Goal: Task Accomplishment & Management: Use online tool/utility

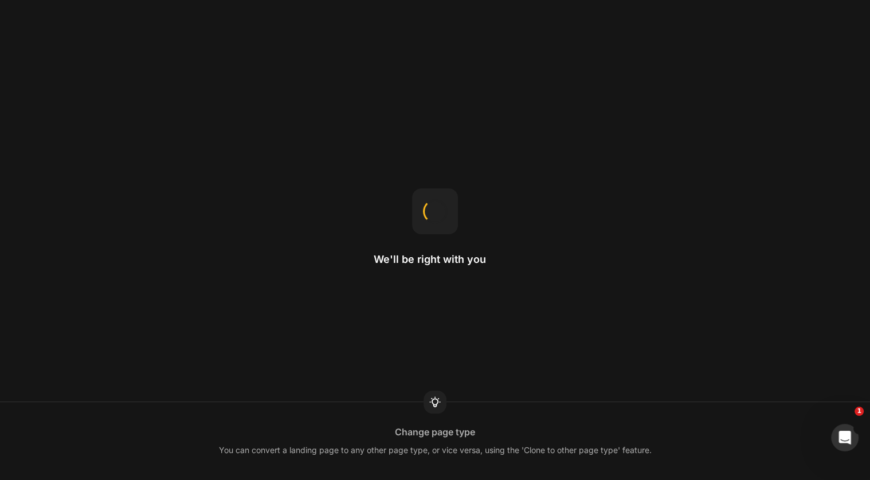
drag, startPoint x: 724, startPoint y: 66, endPoint x: 785, endPoint y: 65, distance: 60.2
click at [785, 65] on div "We'll be right with you Change page type You can convert a landing page to any …" at bounding box center [435, 240] width 870 height 480
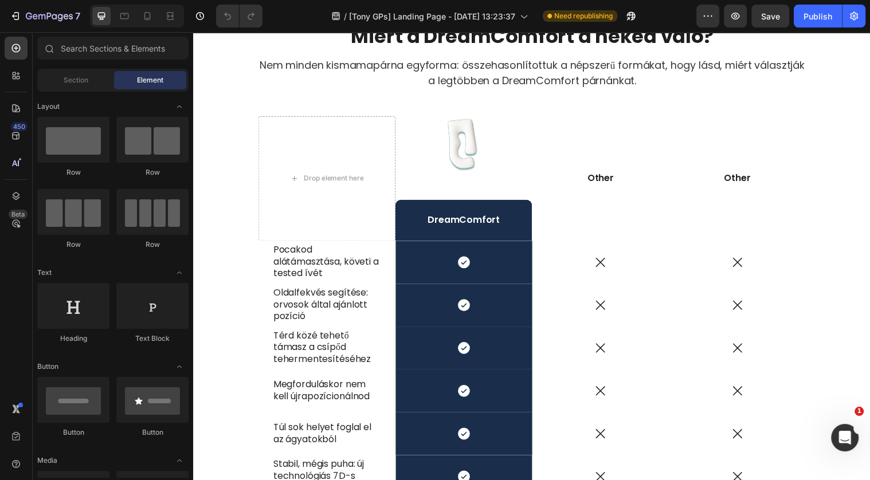
scroll to position [3260, 0]
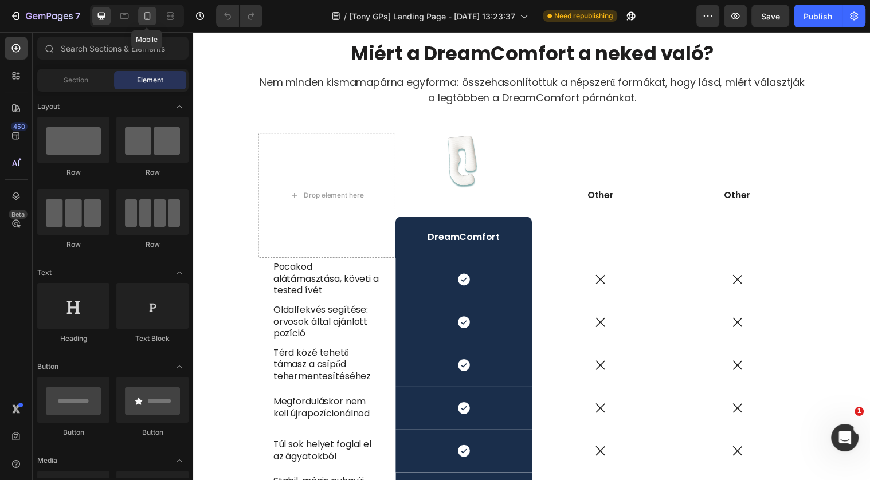
click at [151, 17] on icon at bounding box center [147, 15] width 11 height 11
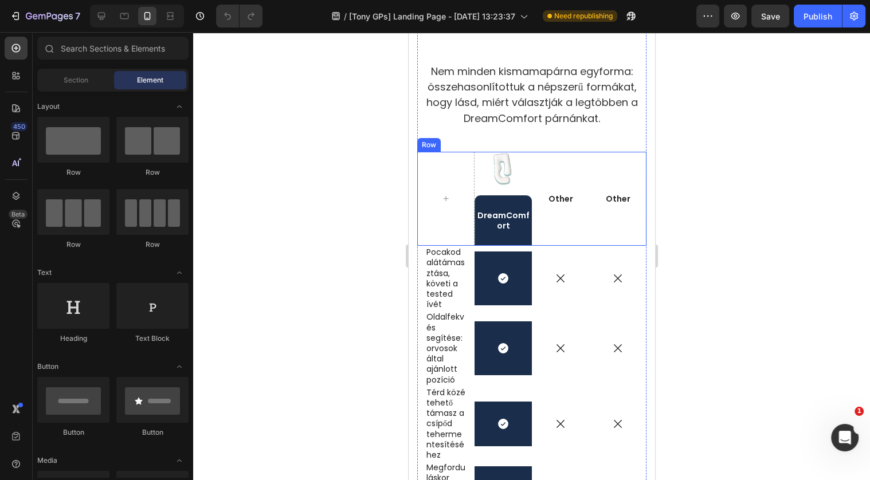
scroll to position [3617, 0]
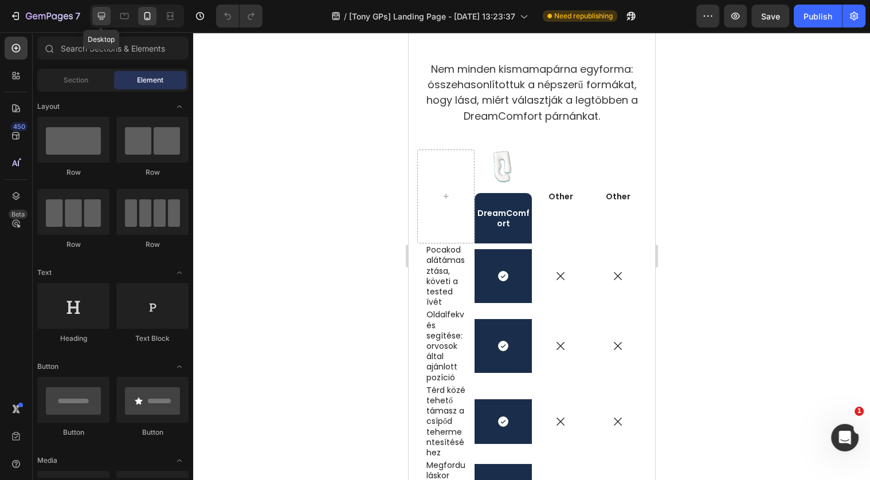
click at [99, 15] on icon at bounding box center [101, 15] width 11 height 11
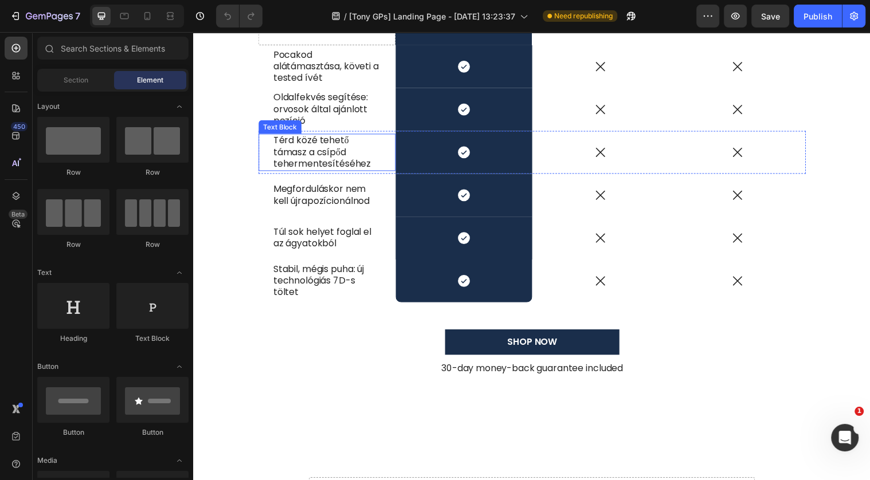
scroll to position [3751, 0]
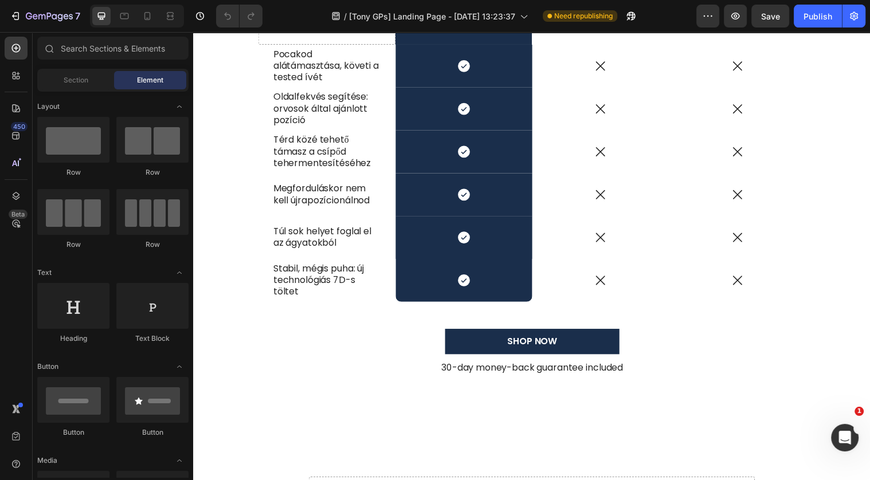
click at [143, 6] on div at bounding box center [137, 16] width 94 height 23
click at [146, 19] on icon at bounding box center [147, 15] width 11 height 11
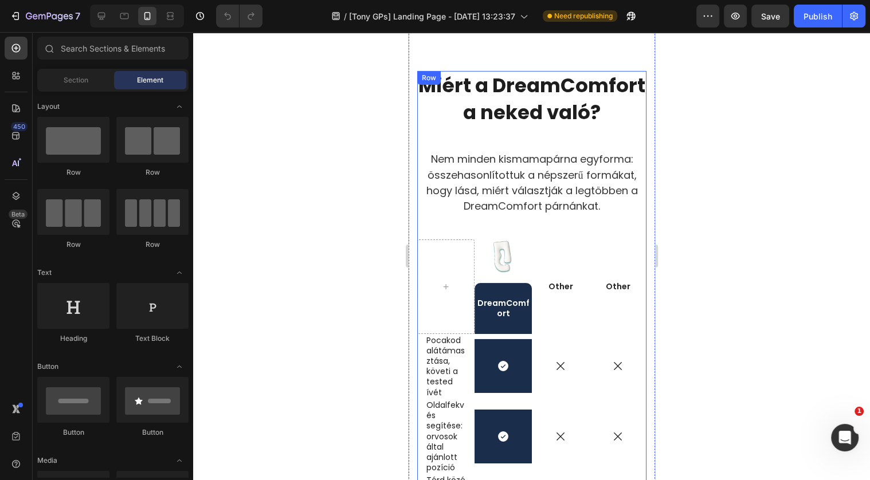
scroll to position [3411, 0]
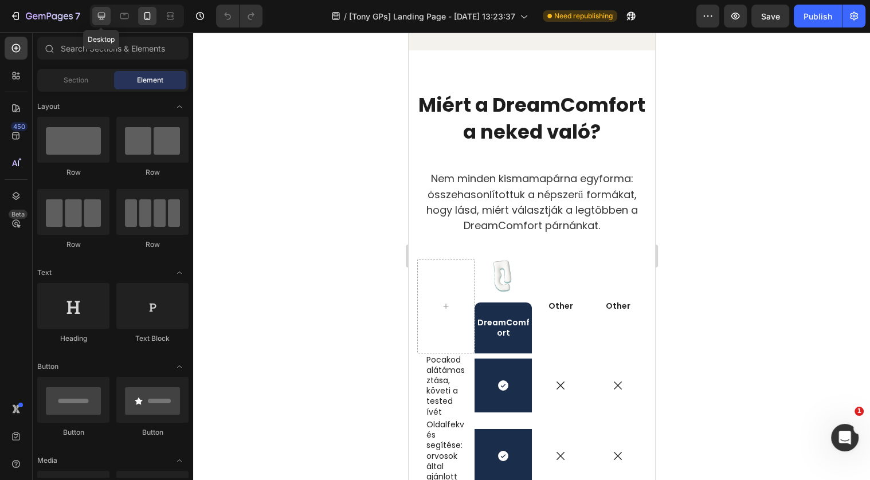
click at [105, 16] on icon at bounding box center [101, 15] width 11 height 11
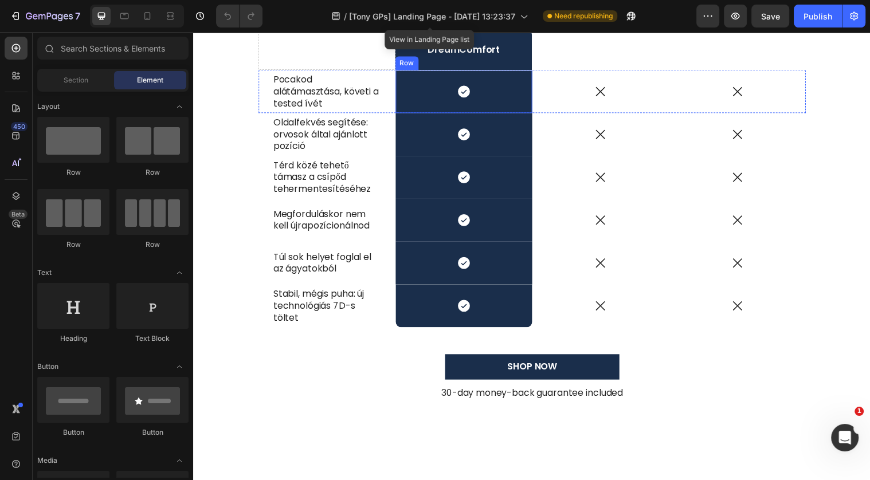
scroll to position [3376, 0]
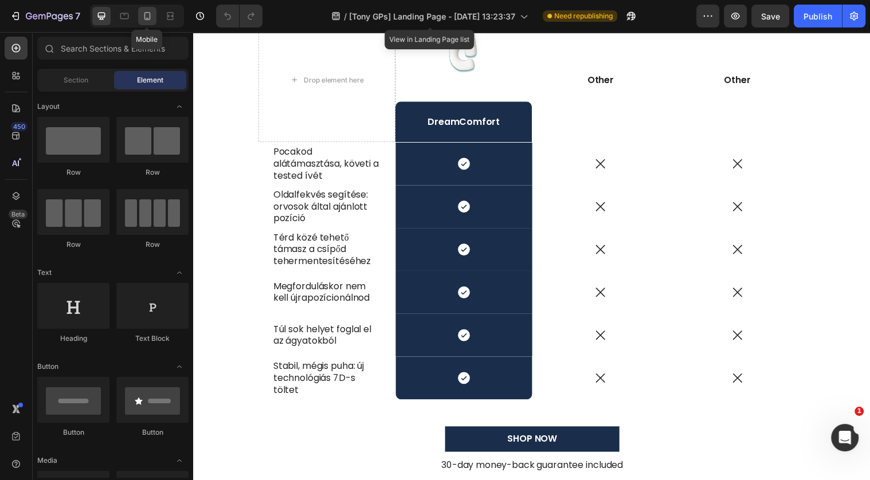
click at [147, 17] on icon at bounding box center [147, 15] width 11 height 11
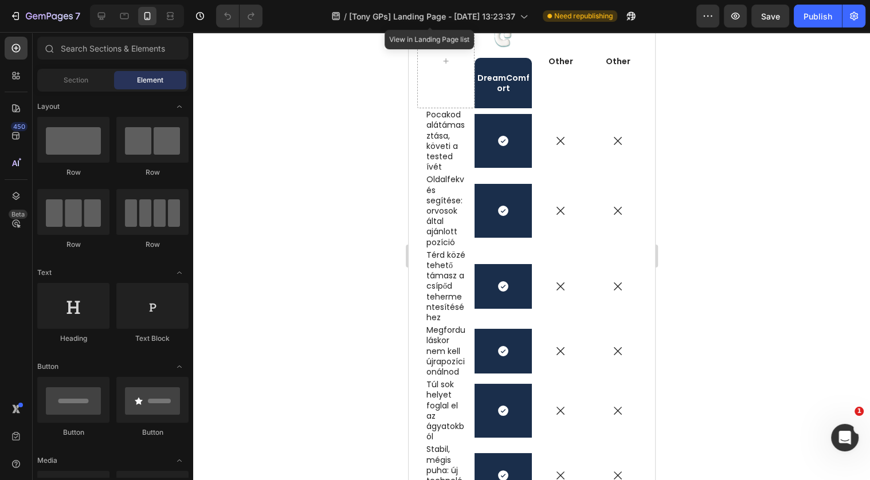
scroll to position [3754, 0]
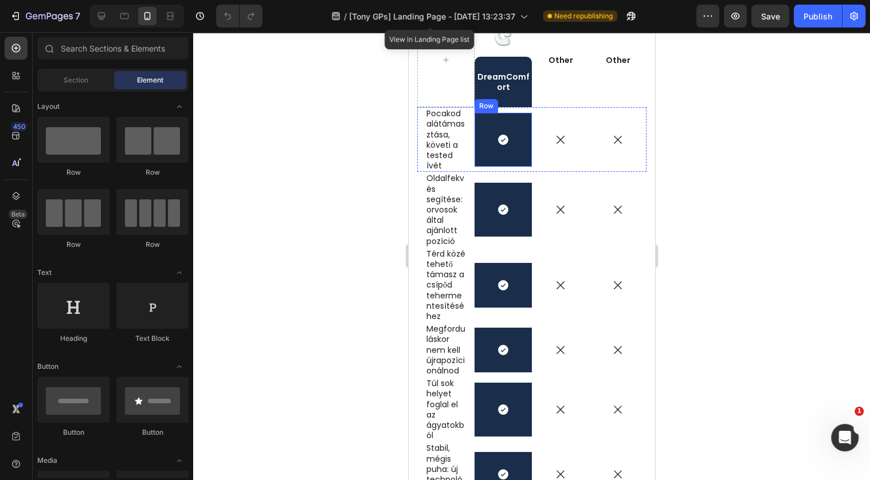
click at [514, 160] on div "Icon Row" at bounding box center [502, 140] width 57 height 54
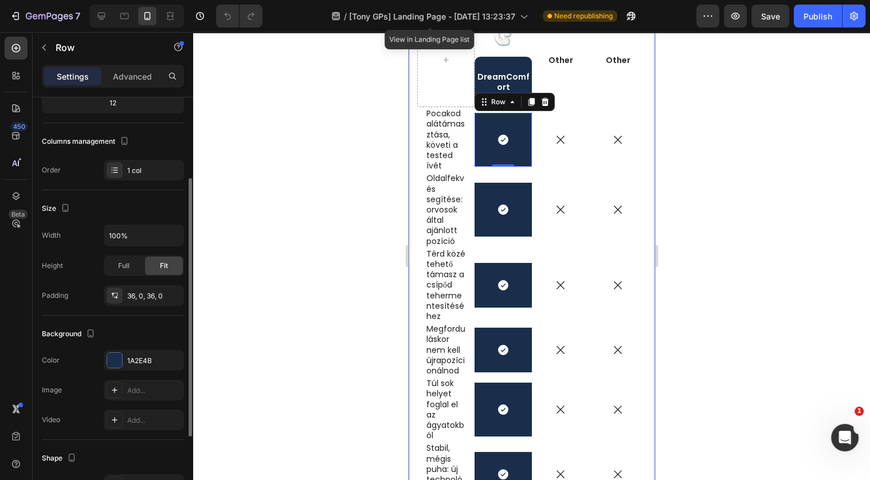
scroll to position [127, 0]
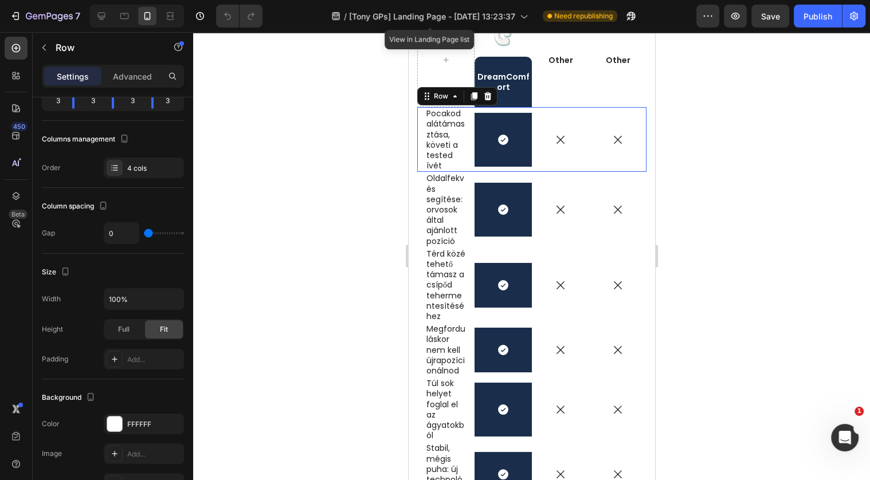
click at [515, 166] on div "Icon Row" at bounding box center [502, 139] width 57 height 65
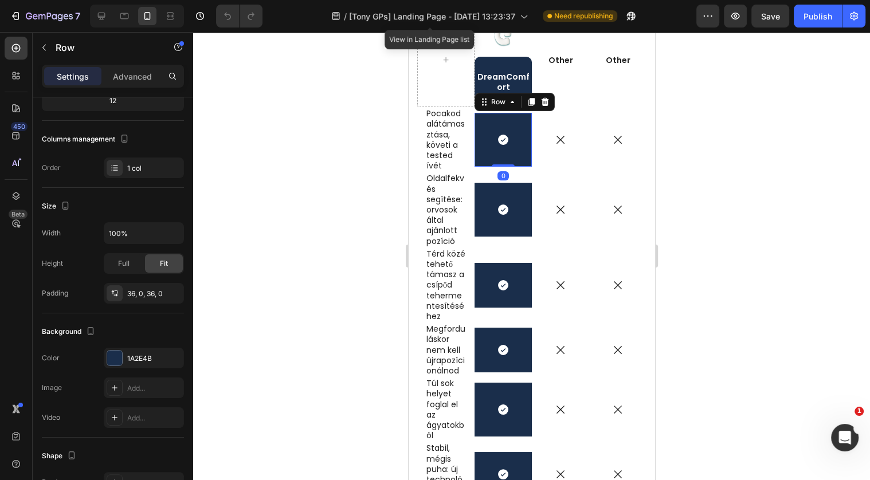
click at [512, 150] on div "Icon Row 0" at bounding box center [502, 140] width 57 height 54
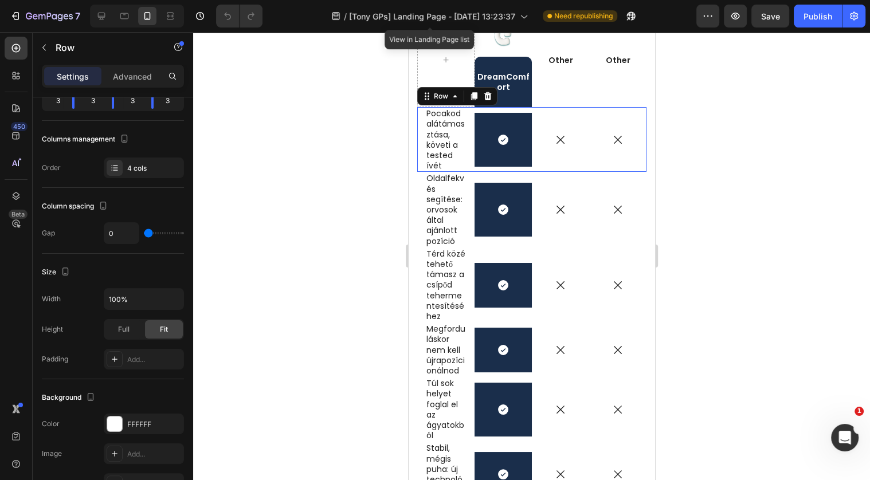
click at [536, 166] on div "Icon" at bounding box center [559, 139] width 57 height 65
click at [466, 194] on div "Oldalfekvés segítése: orvosok által ajánlott pozíció Text Block" at bounding box center [445, 209] width 57 height 75
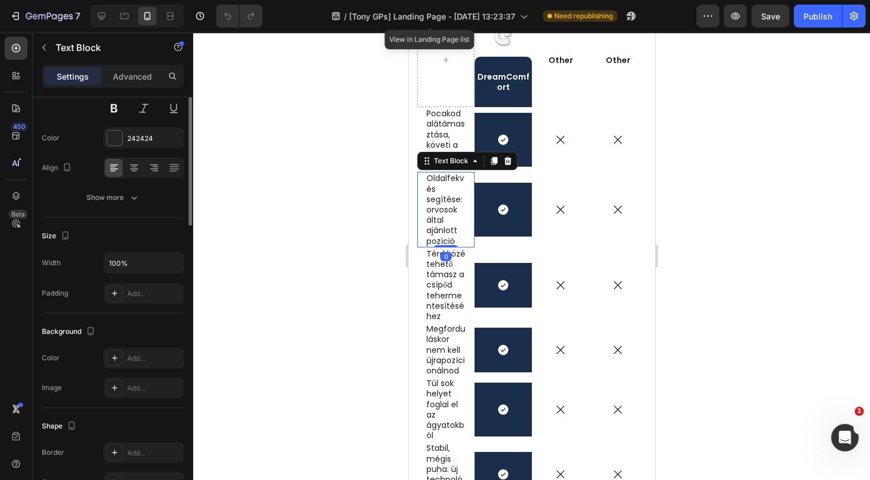
scroll to position [0, 0]
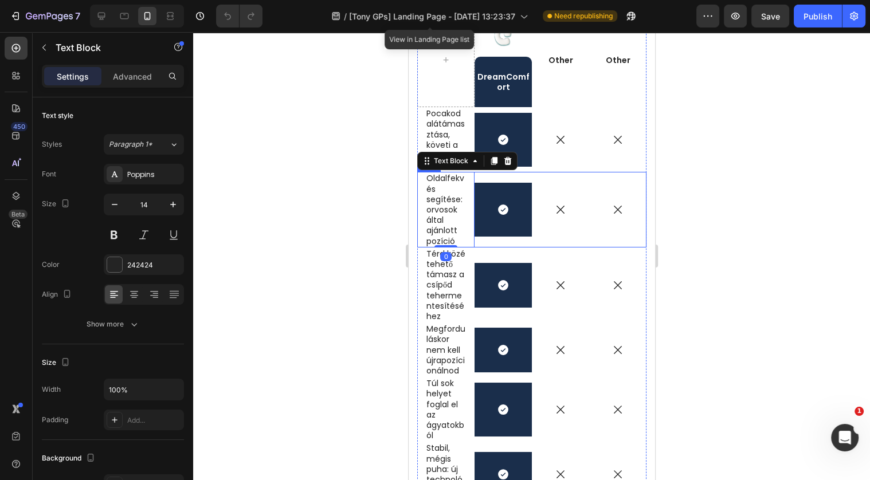
click at [512, 242] on div "Icon Row" at bounding box center [502, 209] width 57 height 75
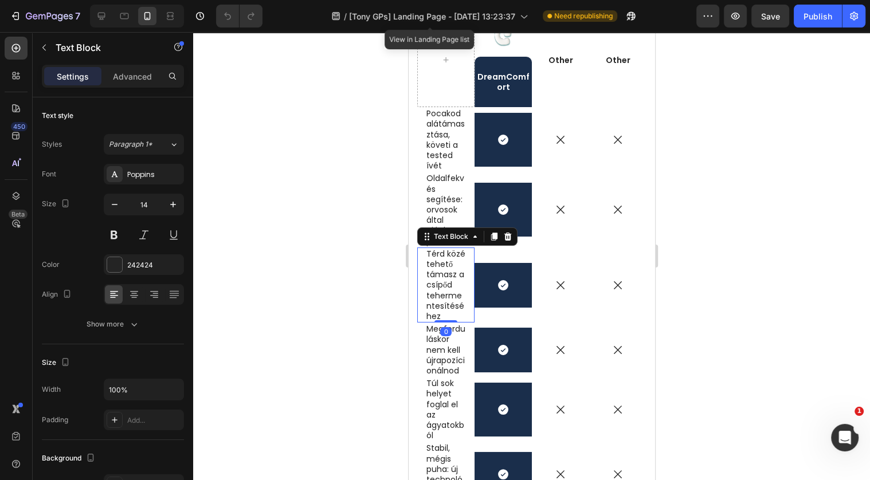
click at [472, 250] on div "Térd közé tehető támasz a csípőd tehermentesítéséhez Text Block 0" at bounding box center [445, 285] width 57 height 75
click at [488, 258] on div "Icon Row" at bounding box center [502, 285] width 57 height 75
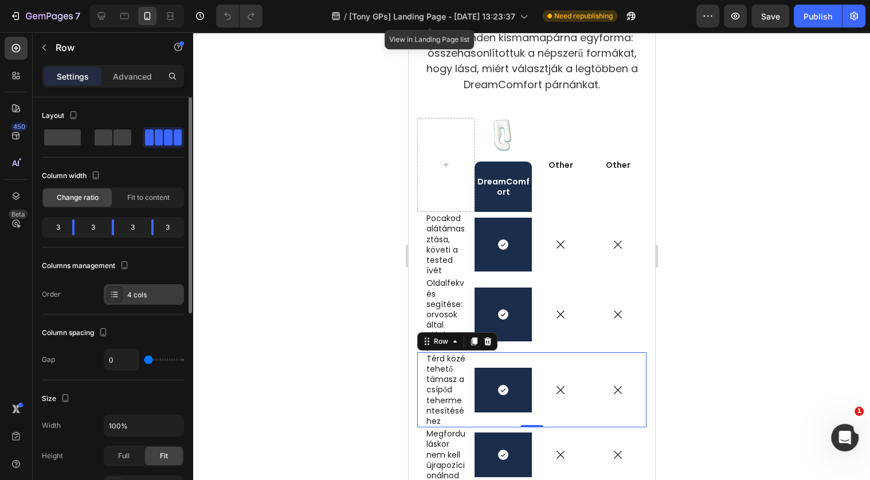
click at [147, 288] on div "4 cols" at bounding box center [144, 294] width 80 height 21
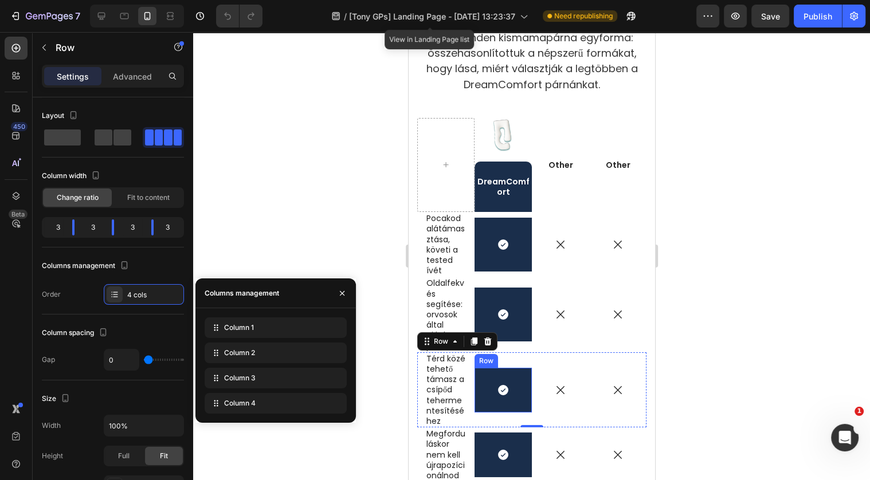
click at [524, 397] on div "Icon Row" at bounding box center [502, 390] width 57 height 45
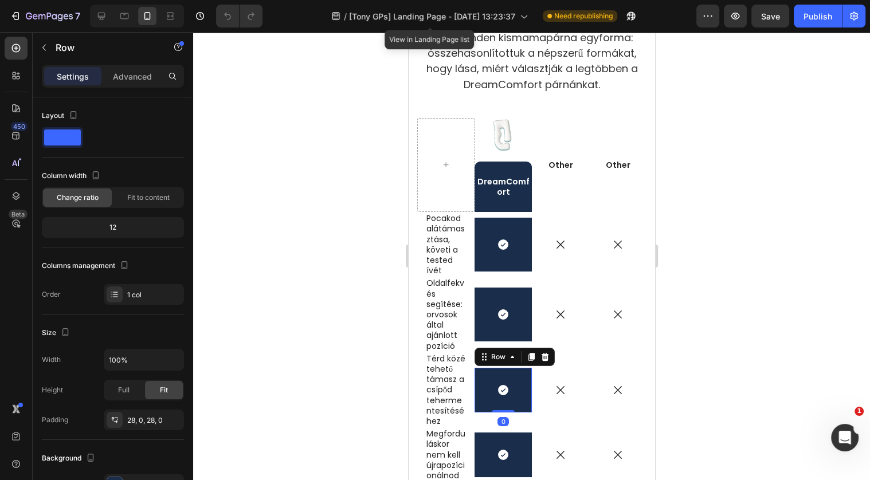
click at [524, 397] on div "Icon Row 0" at bounding box center [502, 390] width 57 height 45
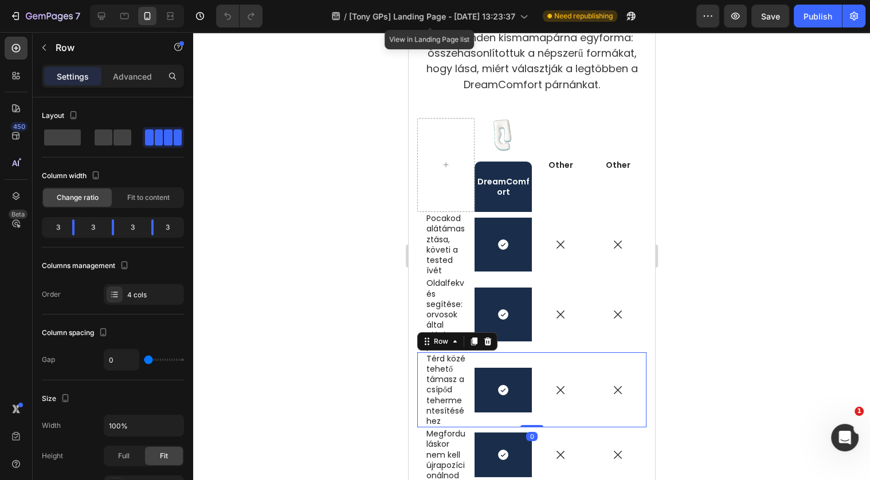
drag, startPoint x: 525, startPoint y: 424, endPoint x: 528, endPoint y: 409, distance: 14.6
click at [528, 409] on div "Térd közé tehető támasz a csípőd tehermentesítéséhez Text Block Icon Row Icon I…" at bounding box center [531, 389] width 229 height 75
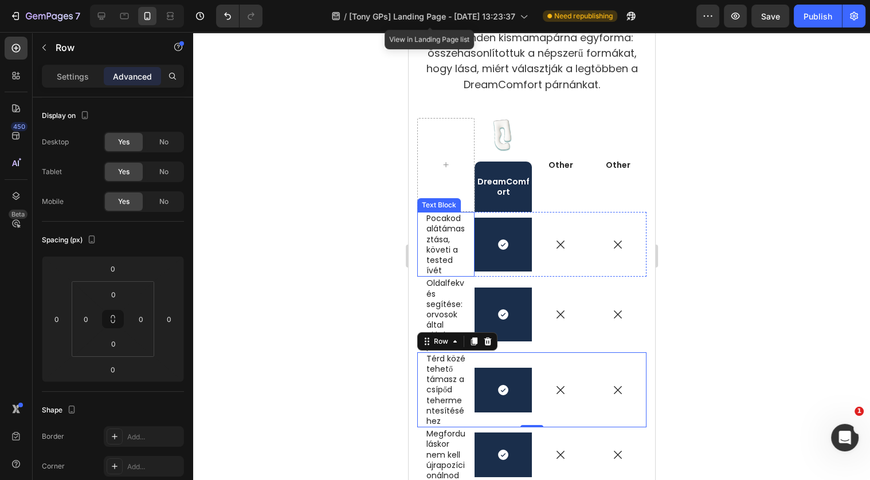
click at [466, 248] on div "Pocakod alátámasztása, követi a tested ívét Text Block" at bounding box center [445, 244] width 57 height 65
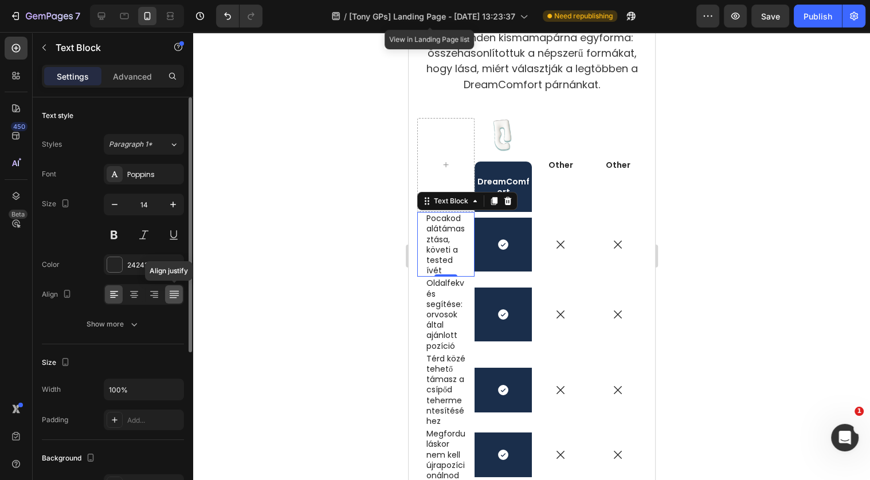
click at [175, 296] on icon at bounding box center [173, 294] width 11 height 11
click at [118, 289] on icon at bounding box center [113, 294] width 11 height 11
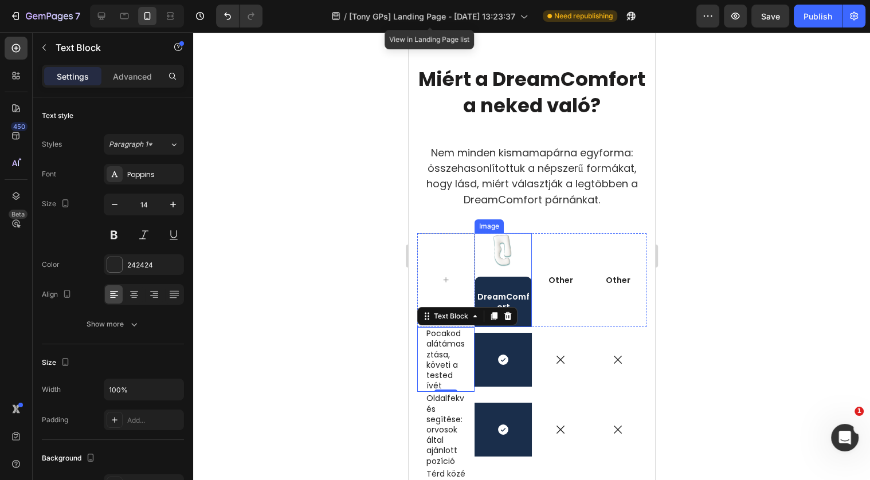
scroll to position [3536, 0]
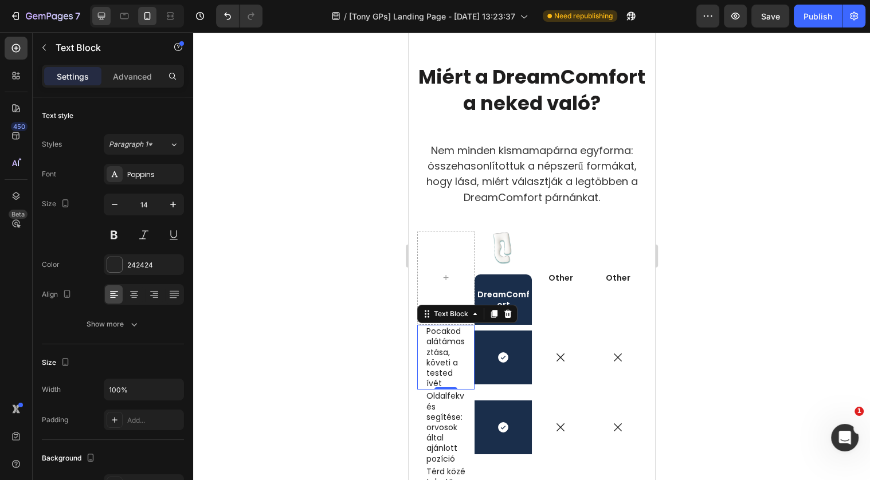
click at [110, 12] on div at bounding box center [137, 16] width 94 height 23
click at [102, 14] on icon at bounding box center [101, 15] width 11 height 11
type input "16"
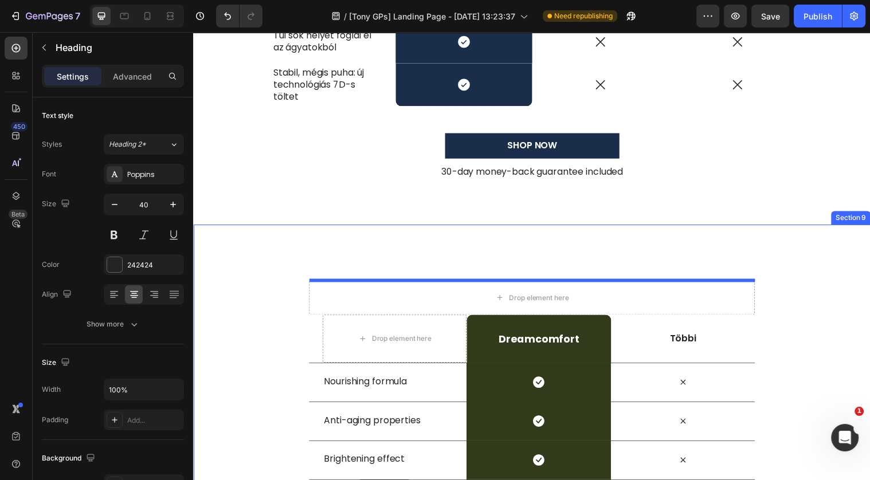
scroll to position [3755, 0]
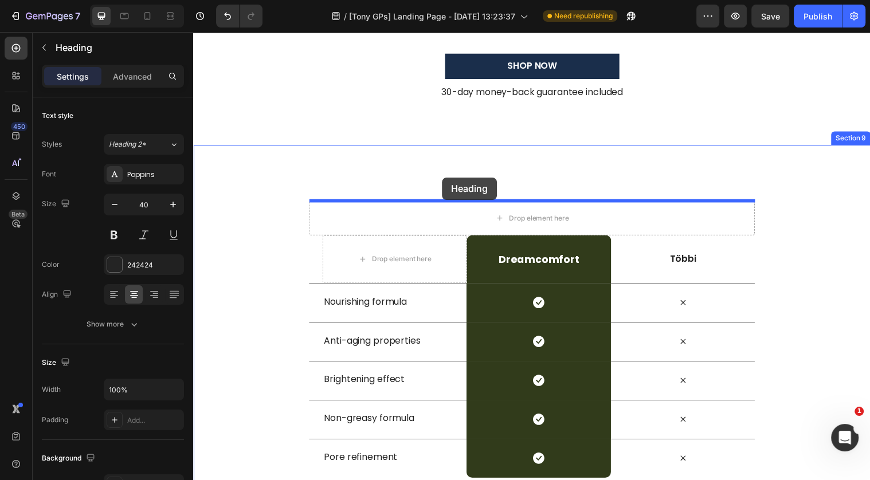
drag, startPoint x: 352, startPoint y: 241, endPoint x: 446, endPoint y: 180, distance: 111.4
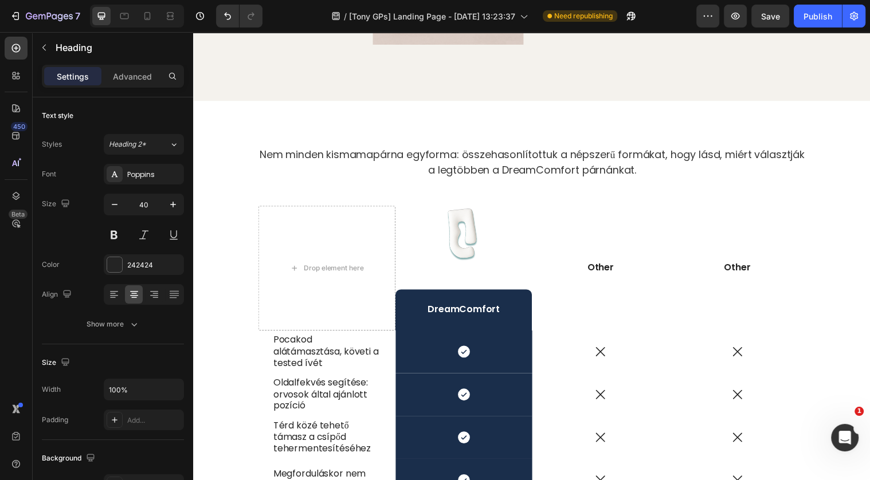
scroll to position [3144, 0]
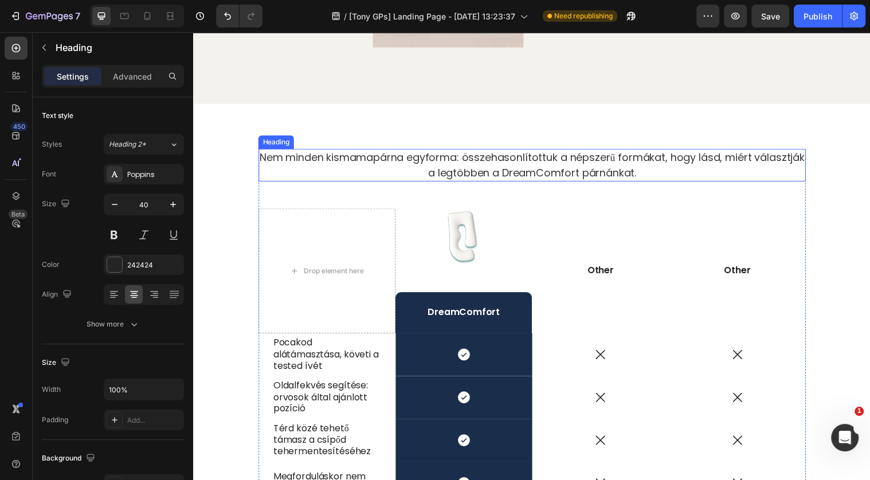
click at [456, 166] on h2 "Nem minden kismamapárna egyforma: összehasonlítottuk a népszerű formákat, hogy …" at bounding box center [537, 167] width 556 height 33
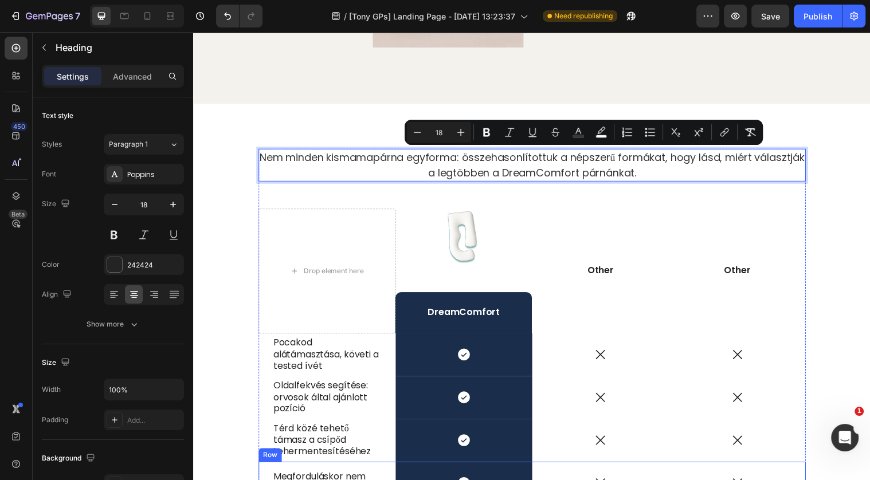
drag, startPoint x: 385, startPoint y: 156, endPoint x: 370, endPoint y: 465, distance: 309.2
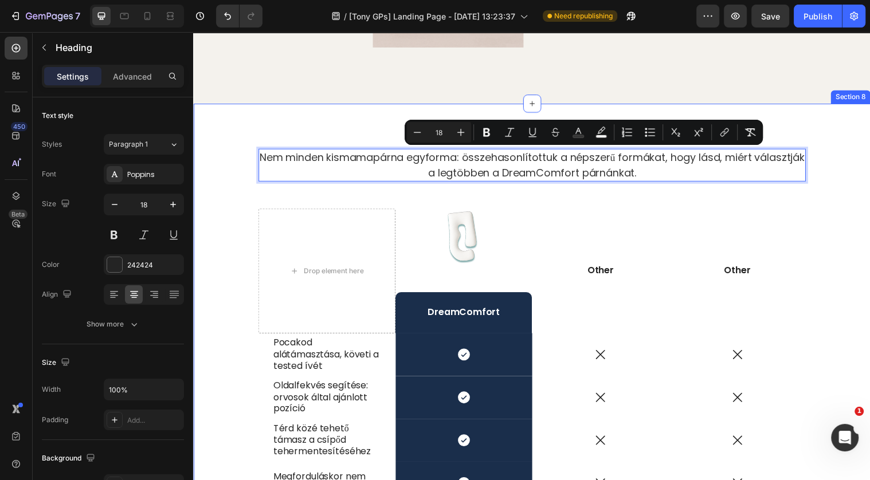
click at [389, 139] on div "Nem minden kismamapárna egyforma: összehasonlítottuk a népszerű formákat, hogy …" at bounding box center [537, 412] width 688 height 614
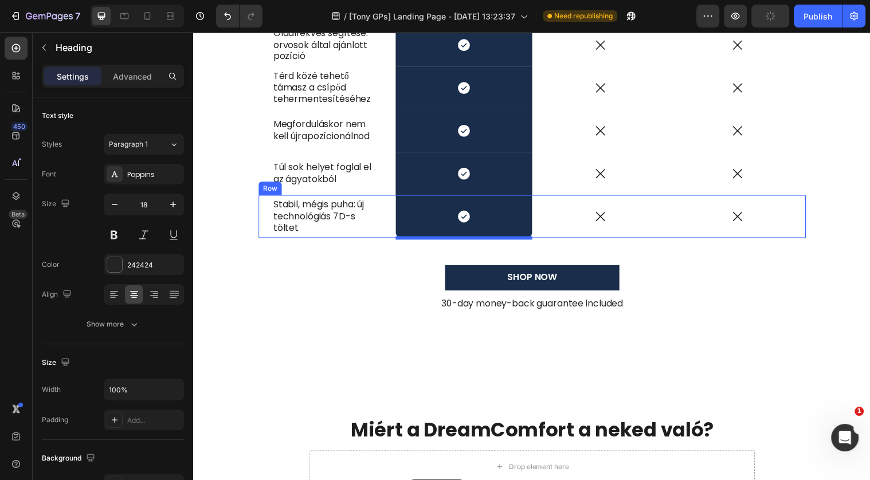
scroll to position [3606, 0]
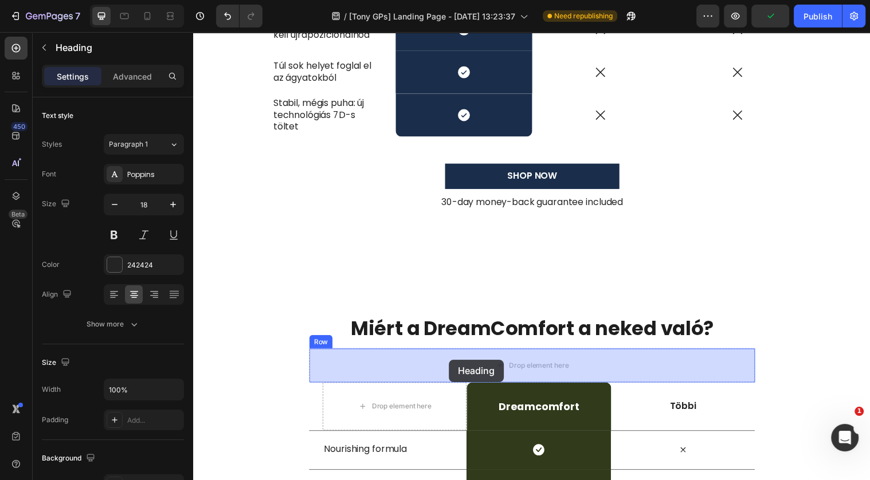
drag, startPoint x: 389, startPoint y: 158, endPoint x: 453, endPoint y: 365, distance: 216.6
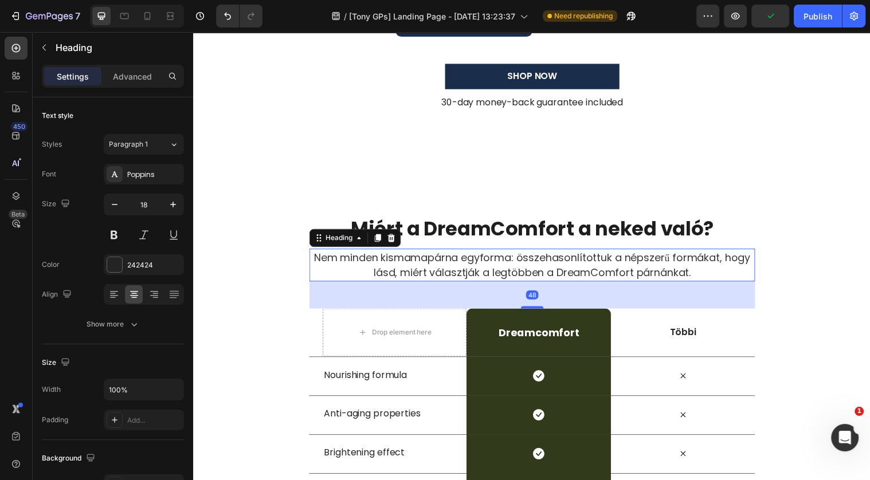
scroll to position [3649, 0]
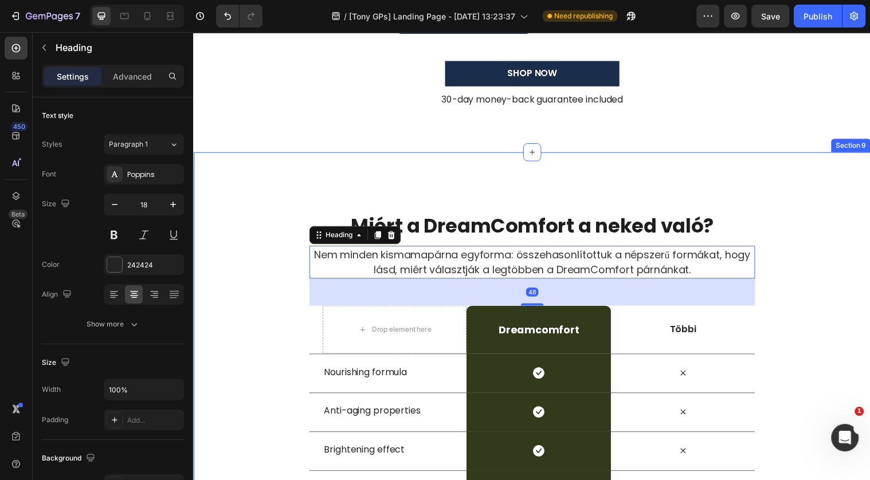
click at [595, 167] on div "Miért a DreamComfort a neked való? Heading Nem minden kismamapárna egyforma: ös…" at bounding box center [537, 384] width 688 height 460
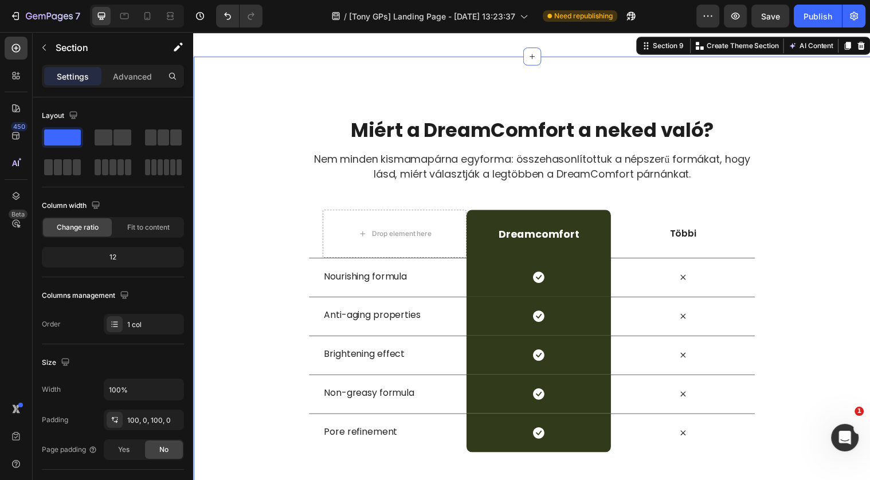
scroll to position [3758, 0]
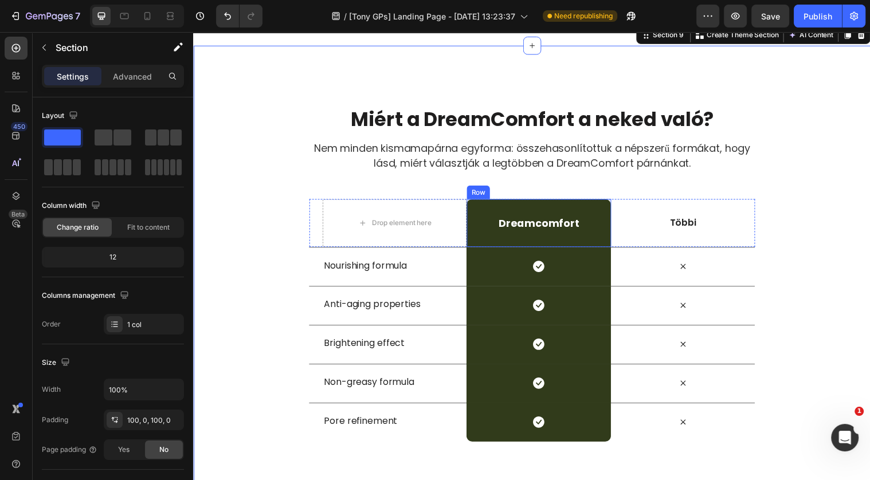
click at [520, 210] on div "dreamcomfort Heading Row" at bounding box center [543, 226] width 146 height 49
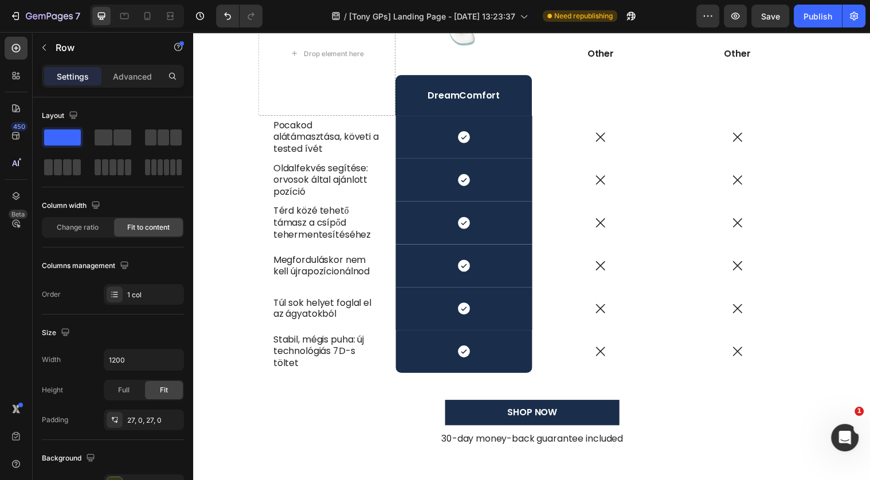
scroll to position [3190, 0]
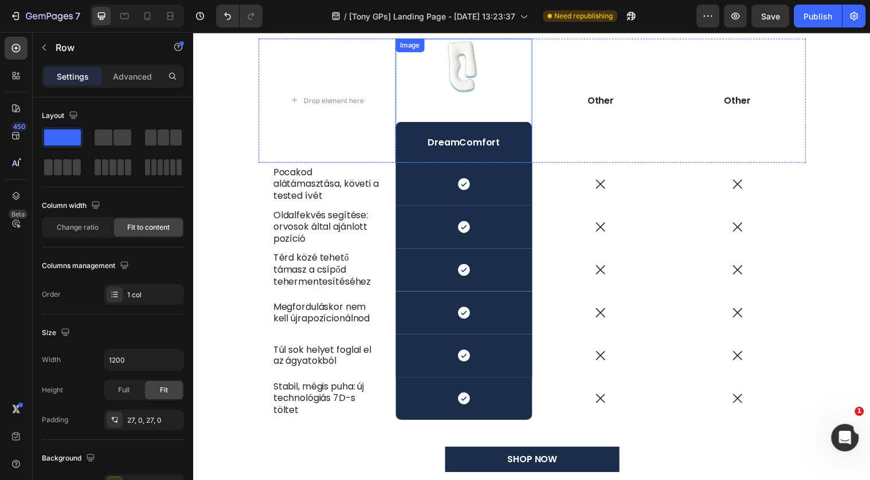
click at [464, 81] on img at bounding box center [467, 66] width 57 height 57
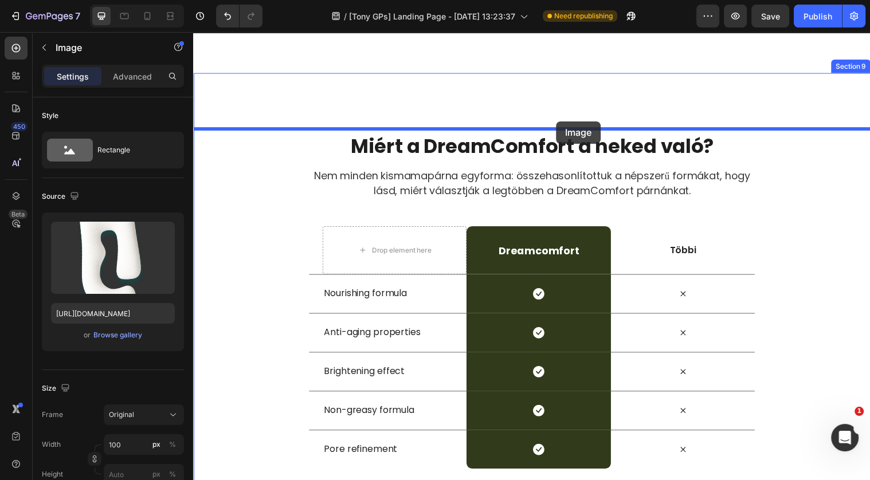
scroll to position [3648, 0]
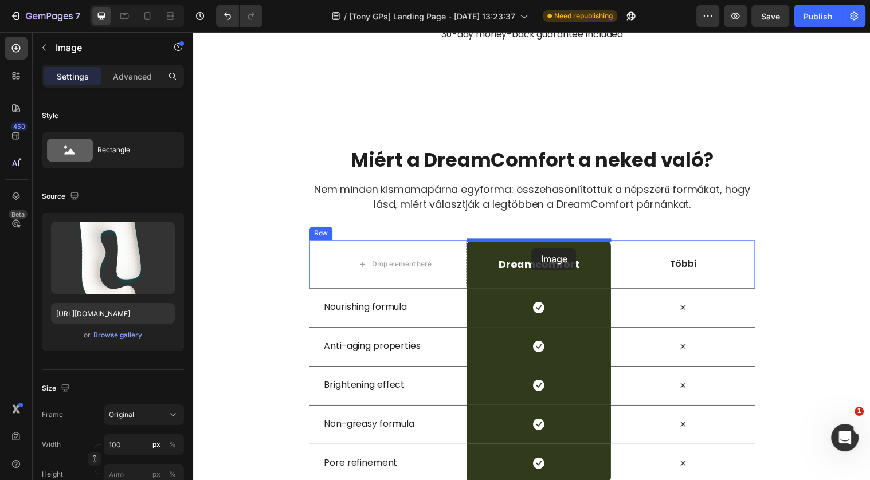
drag, startPoint x: 462, startPoint y: 70, endPoint x: 537, endPoint y: 252, distance: 195.8
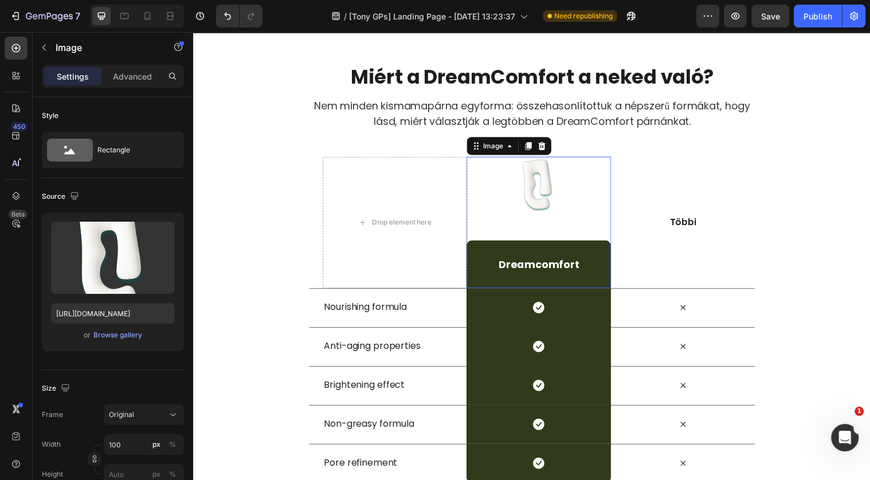
scroll to position [3563, 0]
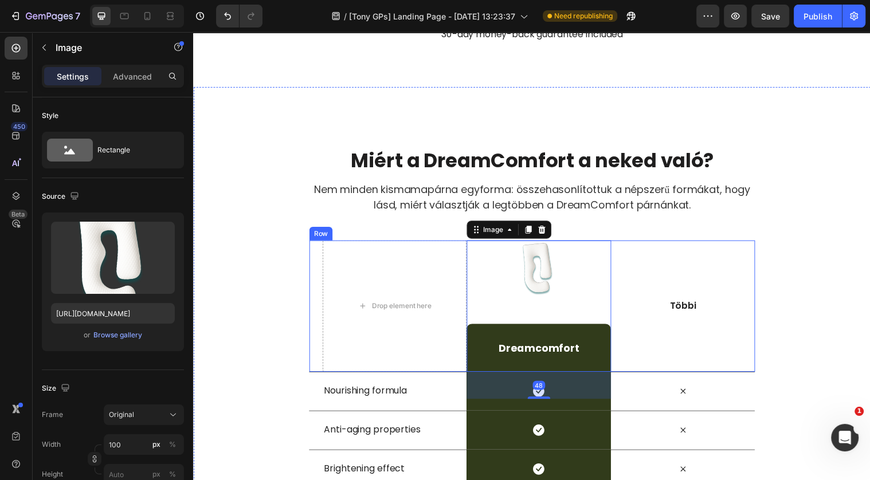
click at [685, 244] on div "Többi Text Block" at bounding box center [690, 311] width 146 height 134
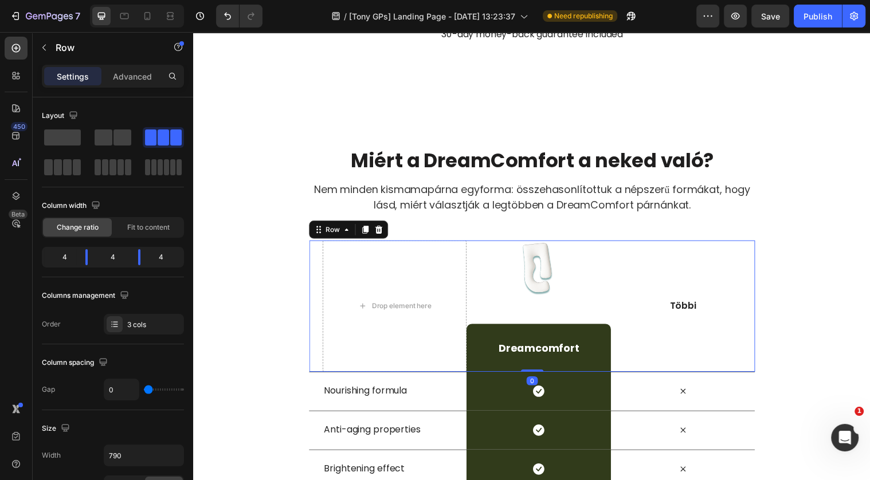
click at [554, 283] on img at bounding box center [543, 272] width 57 height 57
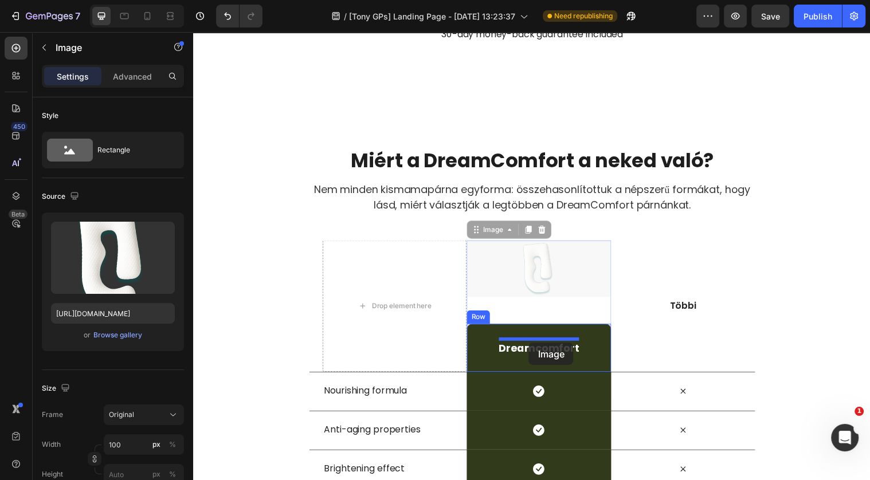
drag, startPoint x: 536, startPoint y: 269, endPoint x: 534, endPoint y: 346, distance: 76.8
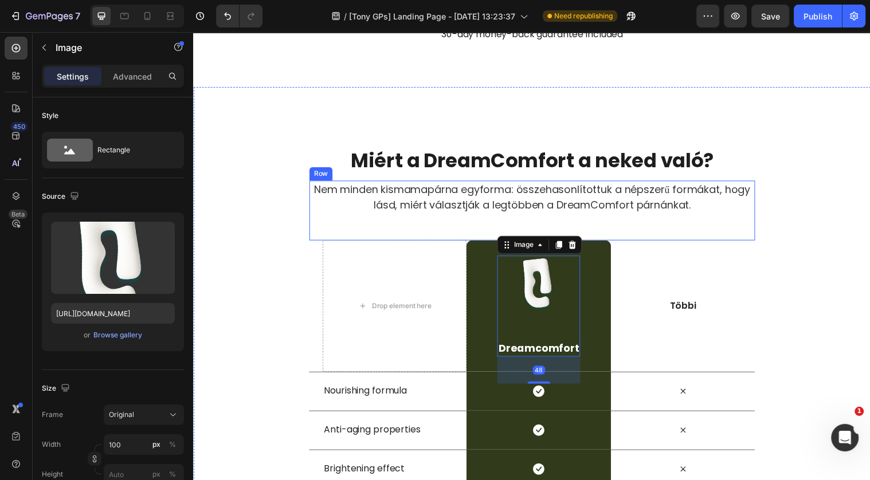
click at [620, 222] on div "Nem minden kismamapárna egyforma: összehasonlítottuk a népszerű formákat, hogy …" at bounding box center [537, 213] width 453 height 61
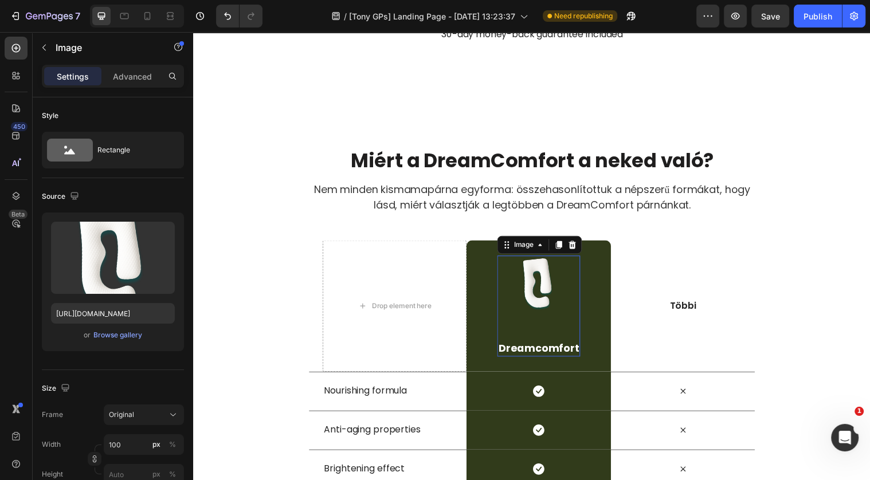
click at [546, 289] on img at bounding box center [543, 287] width 57 height 57
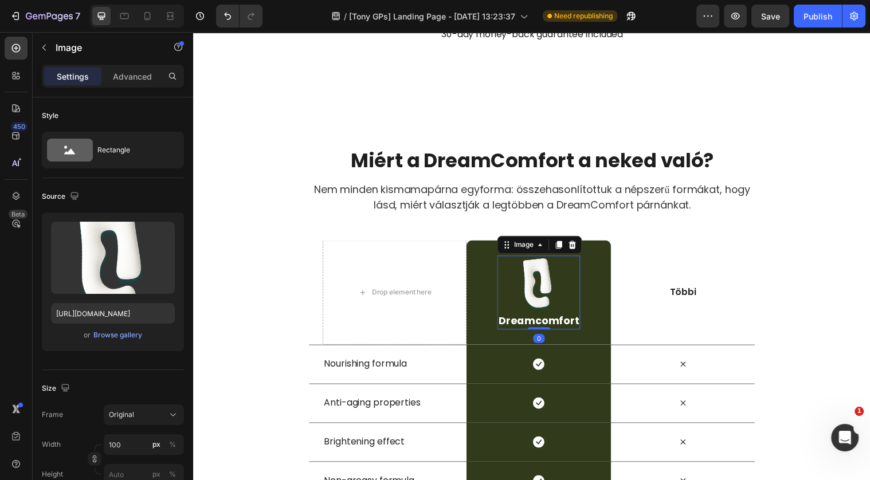
drag, startPoint x: 549, startPoint y: 386, endPoint x: 555, endPoint y: 344, distance: 42.3
click at [555, 344] on div "Image 0 dreamcomfort Heading Row" at bounding box center [543, 297] width 146 height 106
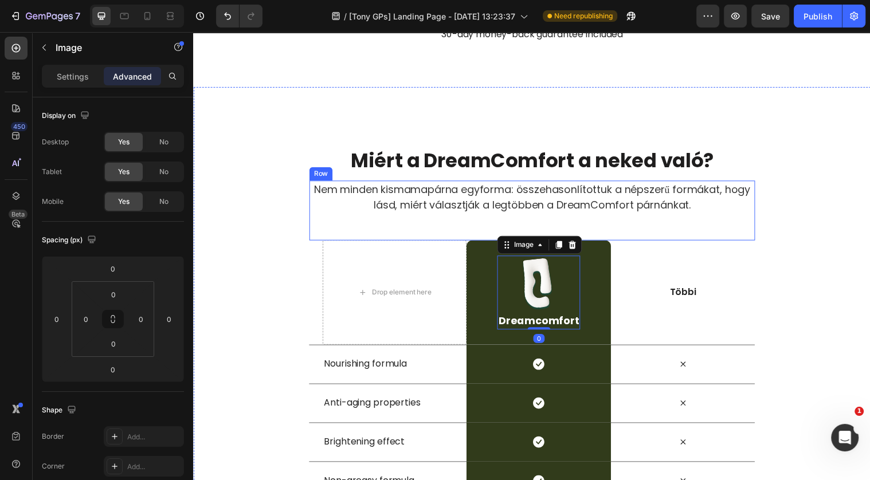
click at [632, 226] on div "Nem minden kismamapárna egyforma: összehasonlítottuk a népszerű formákat, hogy …" at bounding box center [537, 213] width 453 height 61
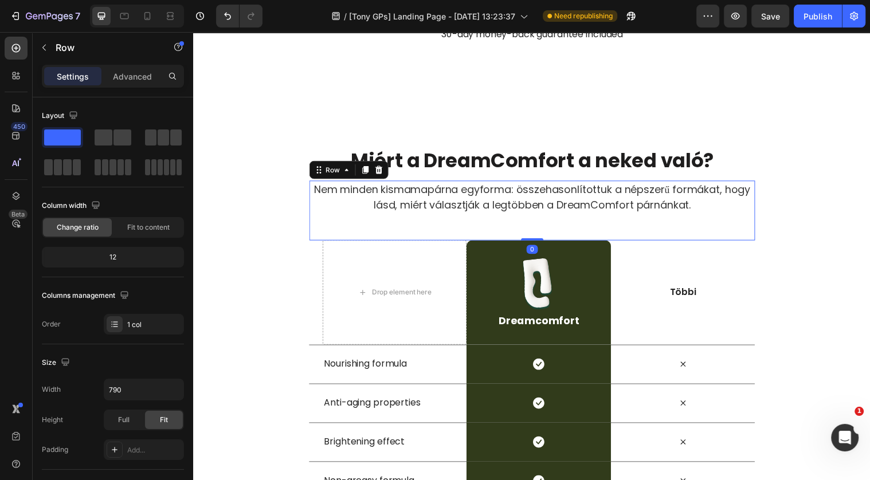
scroll to position [3655, 0]
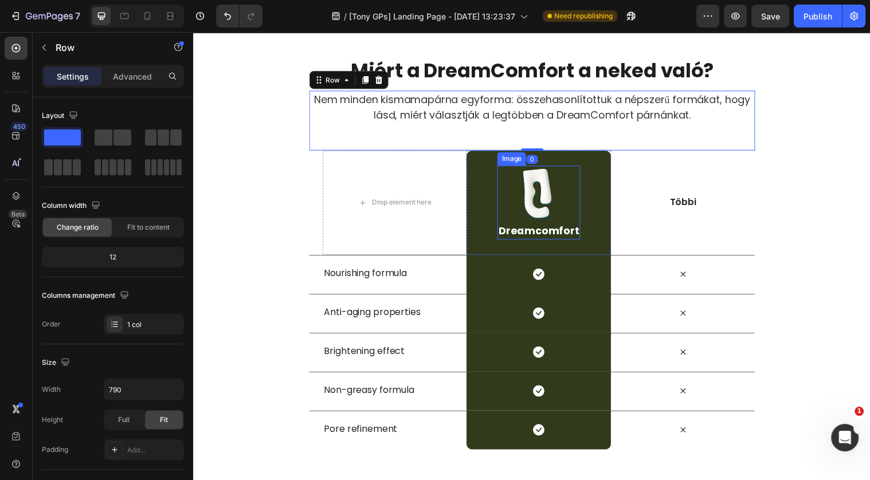
click at [579, 171] on div at bounding box center [543, 196] width 84 height 57
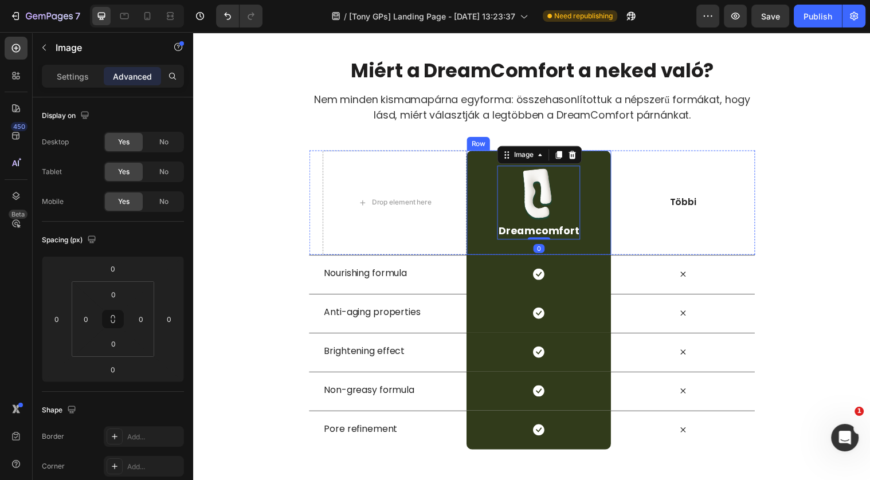
click at [595, 164] on div "Image 0 dreamcomfort Heading Row" at bounding box center [543, 205] width 146 height 106
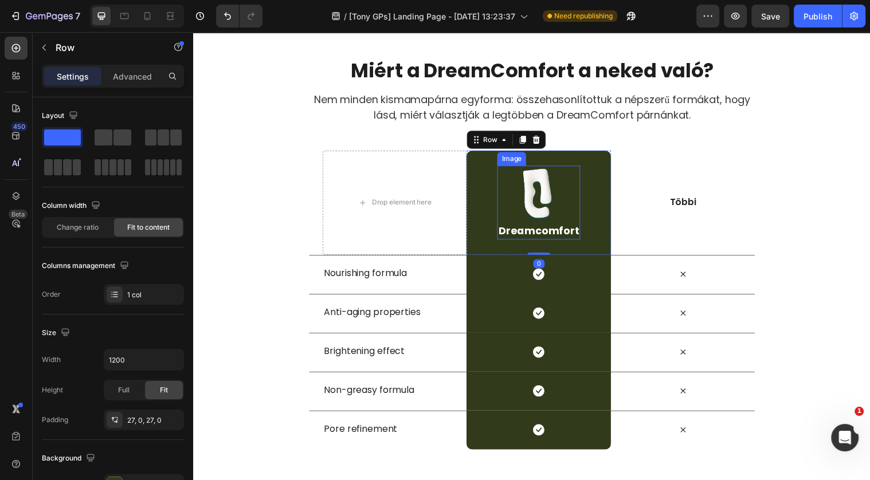
click at [541, 182] on img at bounding box center [543, 196] width 57 height 57
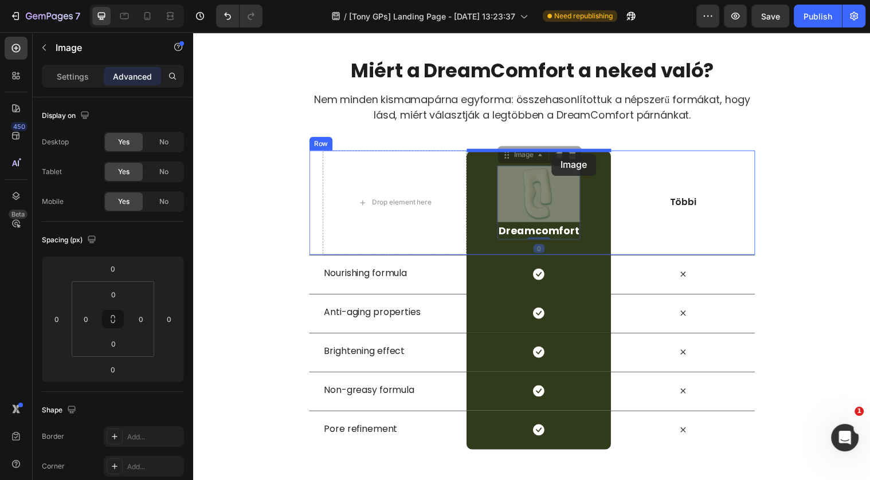
drag, startPoint x: 541, startPoint y: 183, endPoint x: 557, endPoint y: 151, distance: 36.4
type input "16"
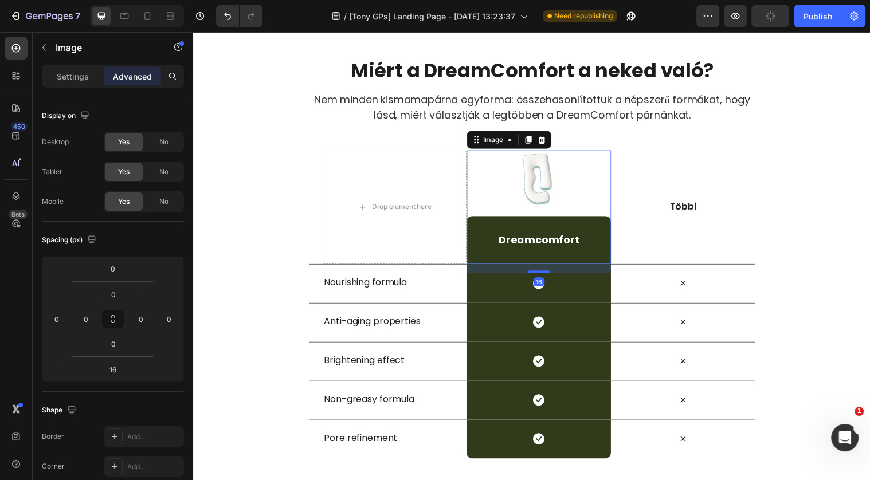
click at [549, 201] on img at bounding box center [543, 180] width 57 height 57
click at [119, 338] on input "0" at bounding box center [113, 343] width 23 height 17
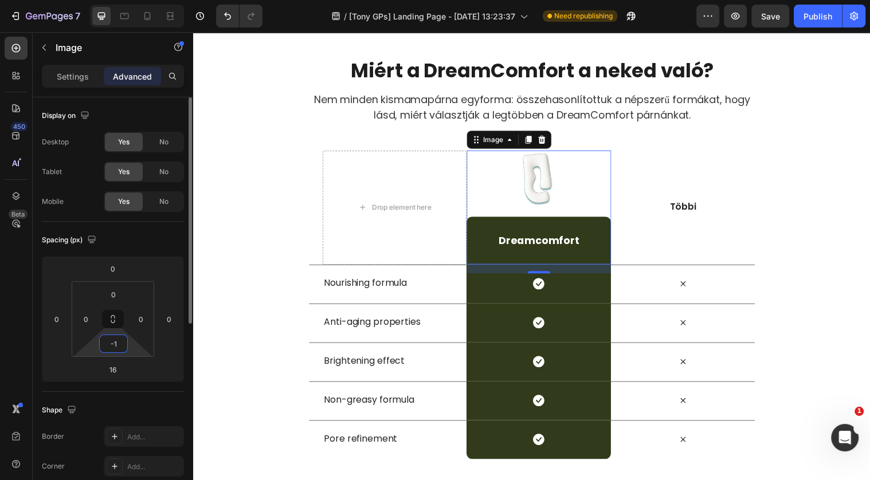
type input "-"
click at [120, 375] on input "16" at bounding box center [112, 369] width 23 height 17
type input "0"
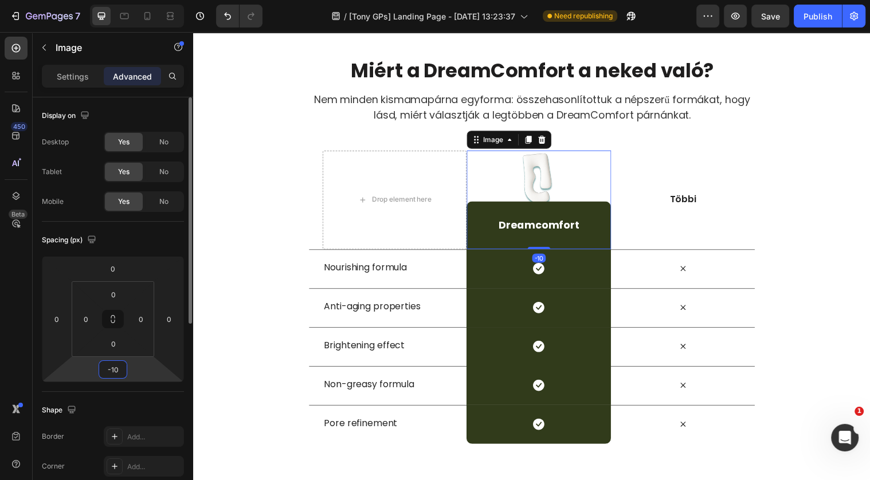
type input "-1"
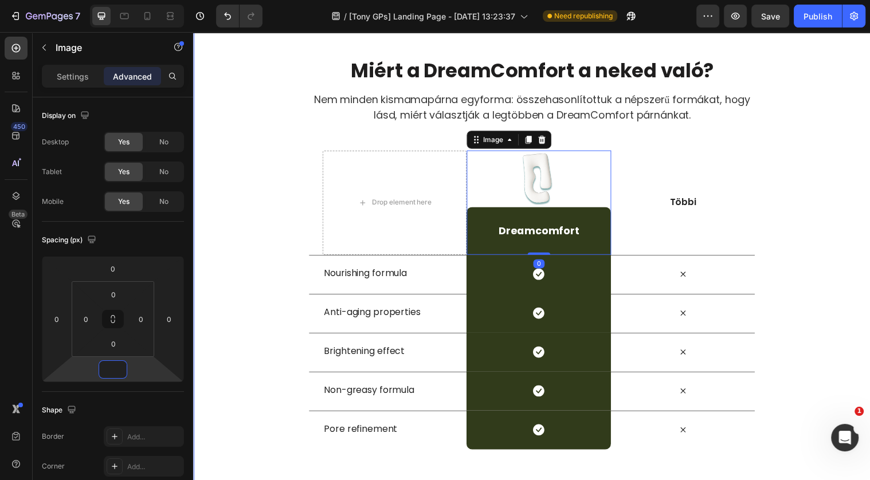
click at [281, 230] on div "Miért a DreamComfort a neked való? Heading Nem minden kismamapárna egyforma: ös…" at bounding box center [537, 255] width 688 height 402
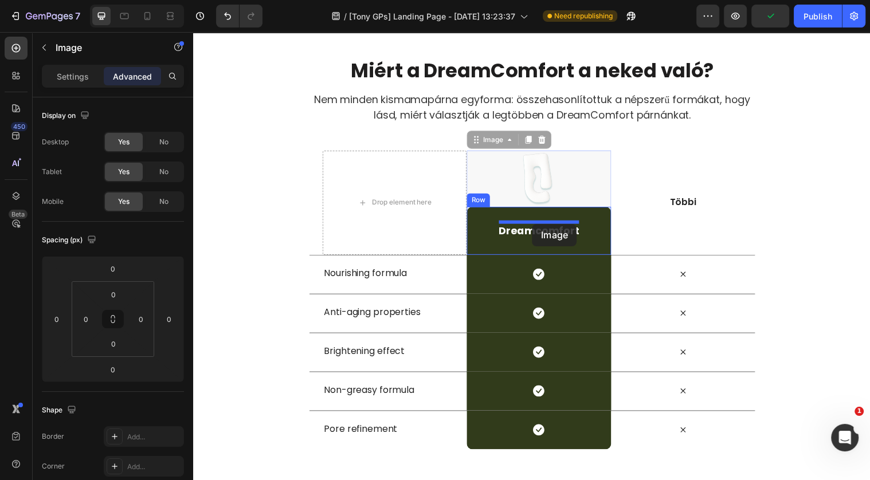
drag, startPoint x: 542, startPoint y: 180, endPoint x: 538, endPoint y: 227, distance: 47.2
type input "16"
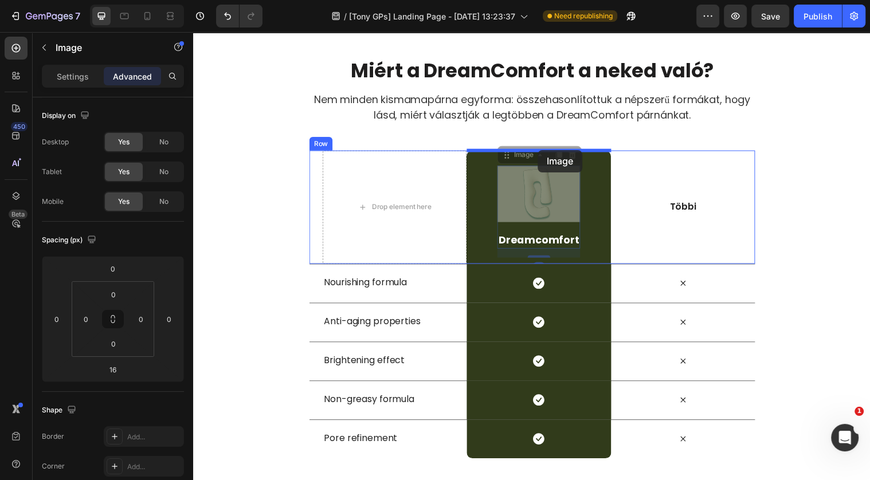
drag, startPoint x: 542, startPoint y: 183, endPoint x: 543, endPoint y: 152, distance: 31.6
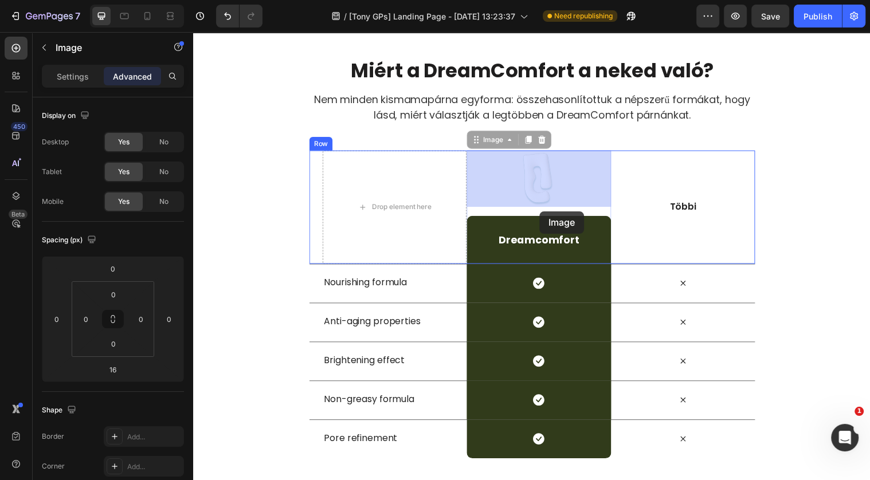
drag, startPoint x: 546, startPoint y: 194, endPoint x: 545, endPoint y: 214, distance: 20.1
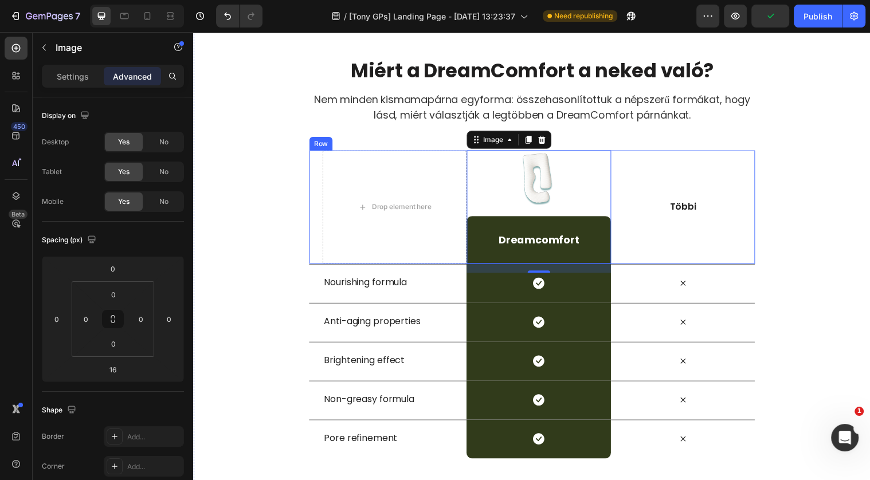
click at [653, 203] on div "Többi Text Block" at bounding box center [690, 210] width 146 height 14
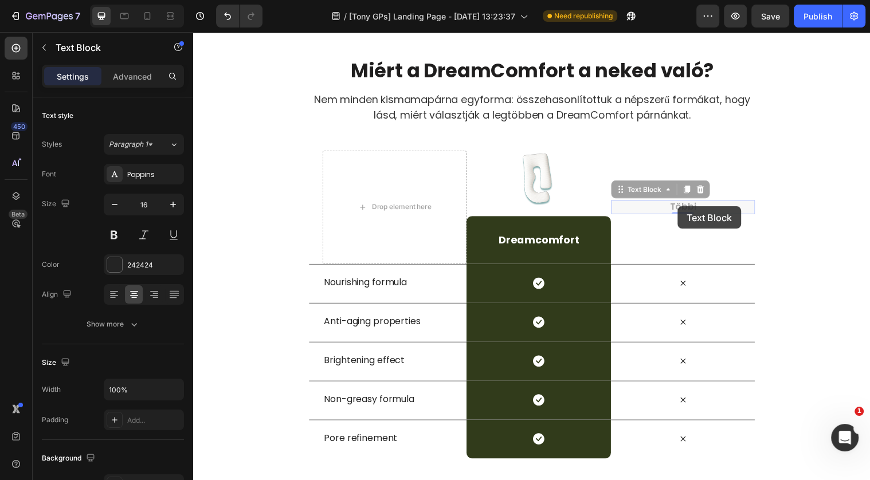
scroll to position [3647, 0]
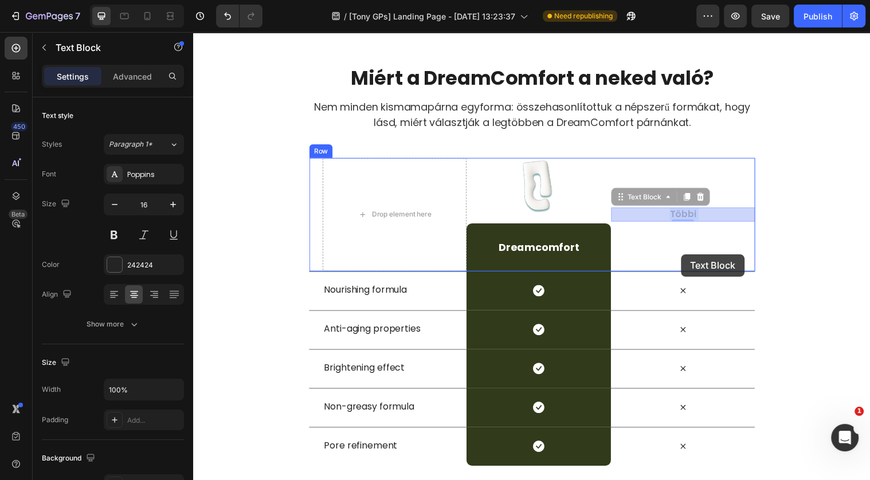
drag, startPoint x: 685, startPoint y: 209, endPoint x: 689, endPoint y: 258, distance: 48.8
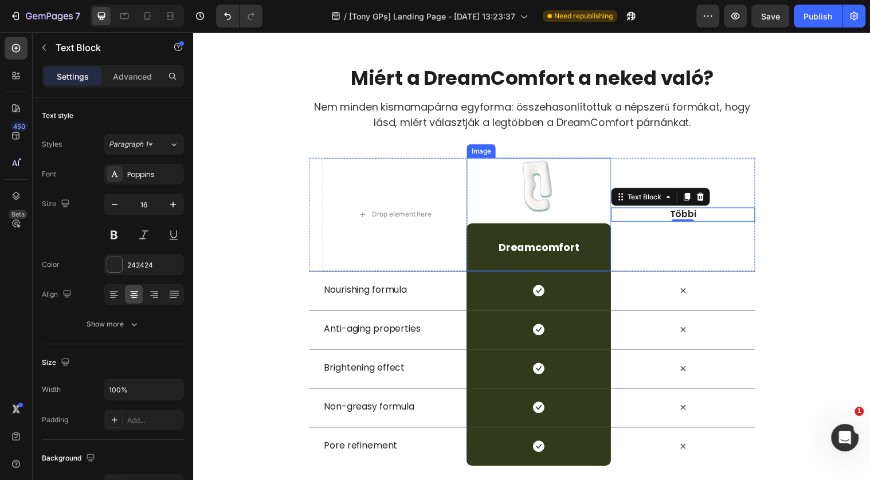
click at [562, 184] on img at bounding box center [543, 188] width 57 height 57
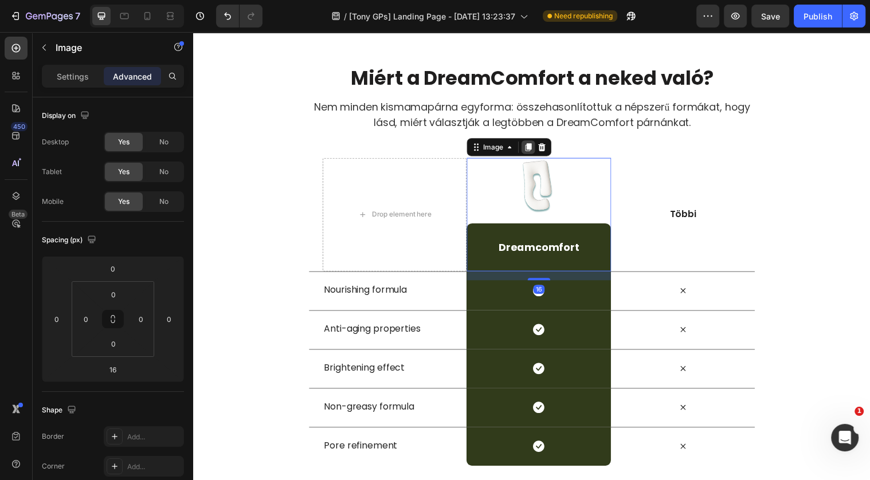
click at [530, 153] on div at bounding box center [533, 149] width 14 height 14
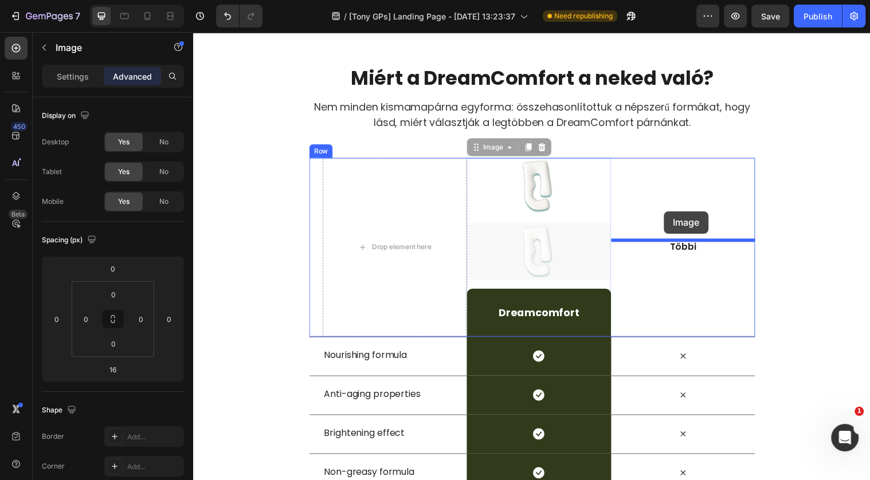
drag, startPoint x: 542, startPoint y: 254, endPoint x: 671, endPoint y: 215, distance: 135.4
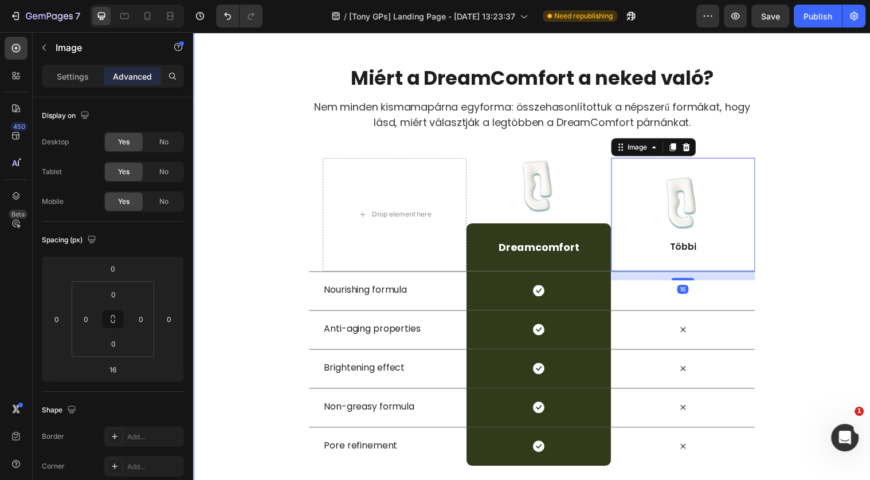
click at [790, 183] on div "Miért a DreamComfort a neked való? Heading Nem minden kismamapárna egyforma: ös…" at bounding box center [537, 266] width 688 height 411
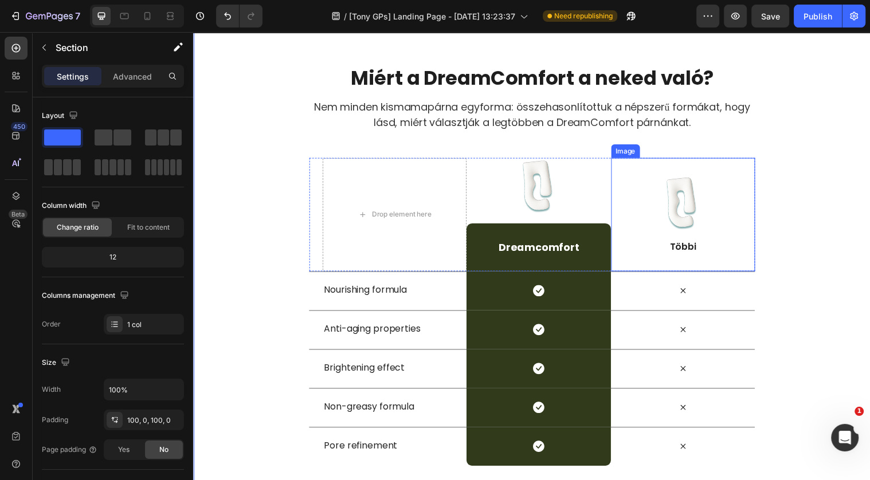
click at [693, 191] on img at bounding box center [689, 205] width 57 height 57
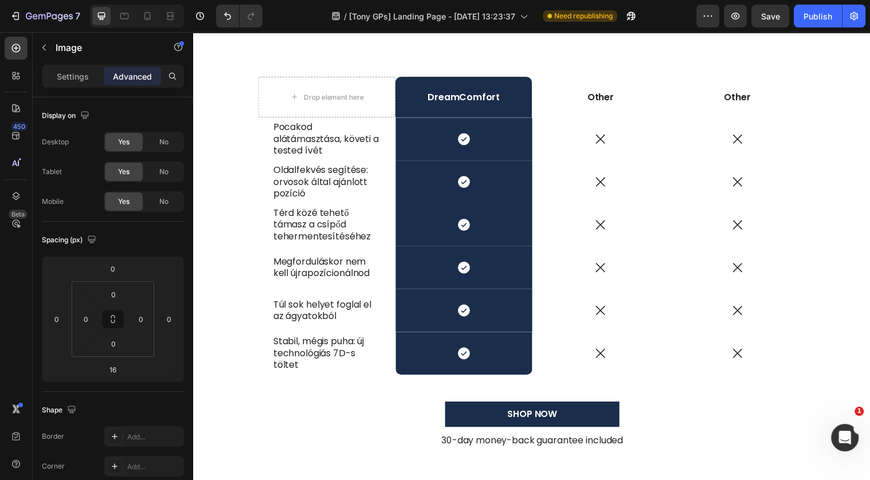
scroll to position [3135, 0]
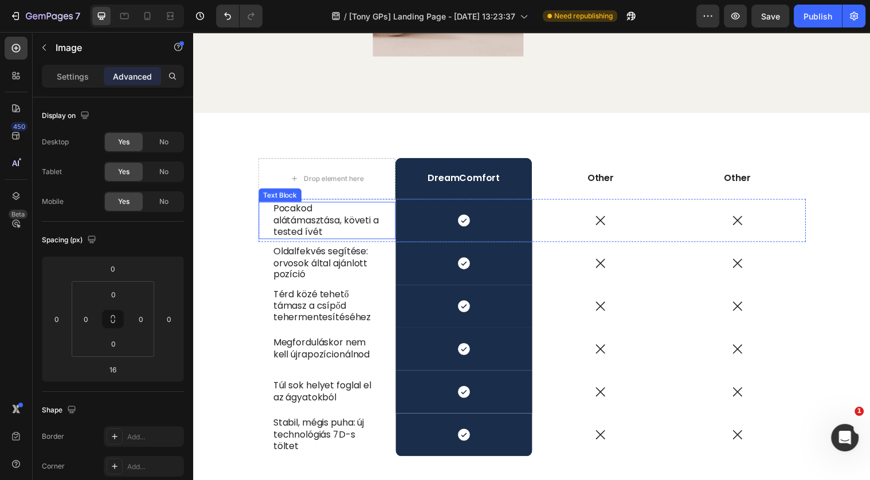
click at [299, 231] on p "Pocakod alátámasztása, követi a tested ívét" at bounding box center [328, 224] width 109 height 36
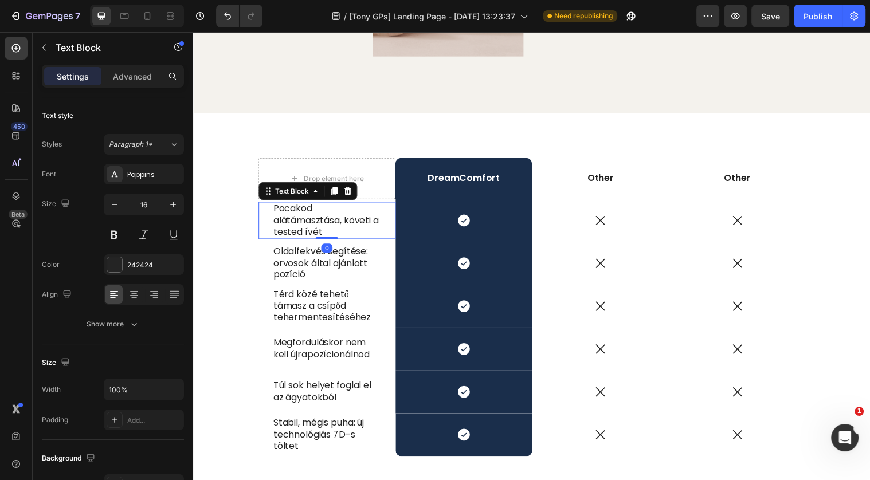
click at [299, 231] on p "Pocakod alátámasztása, követi a tested ívét" at bounding box center [328, 224] width 109 height 36
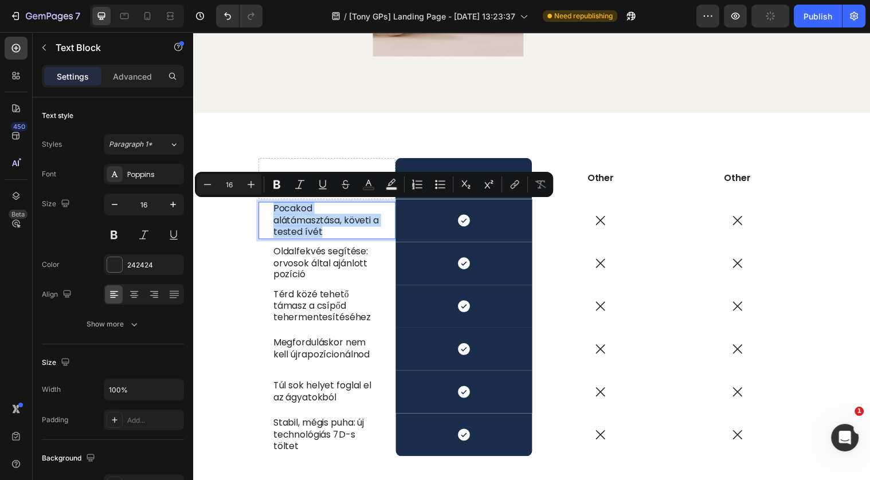
copy p "Pocakod alátámasztása, követi a tested ívét"
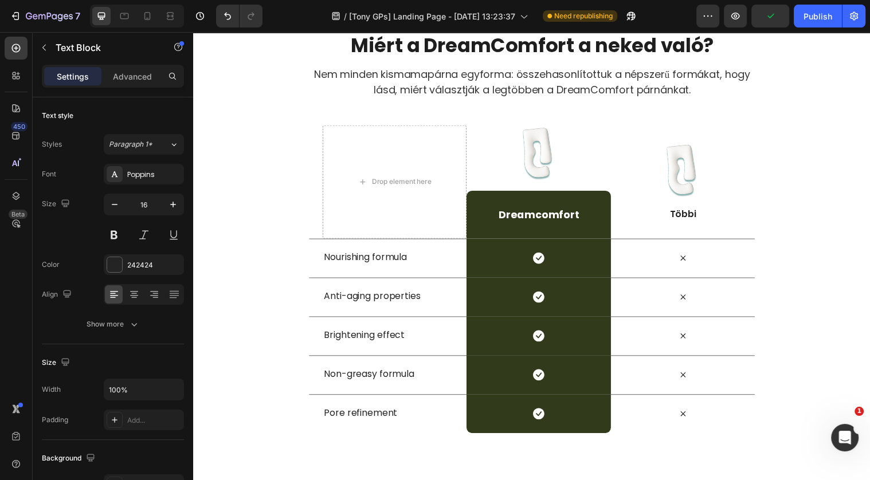
scroll to position [3750, 0]
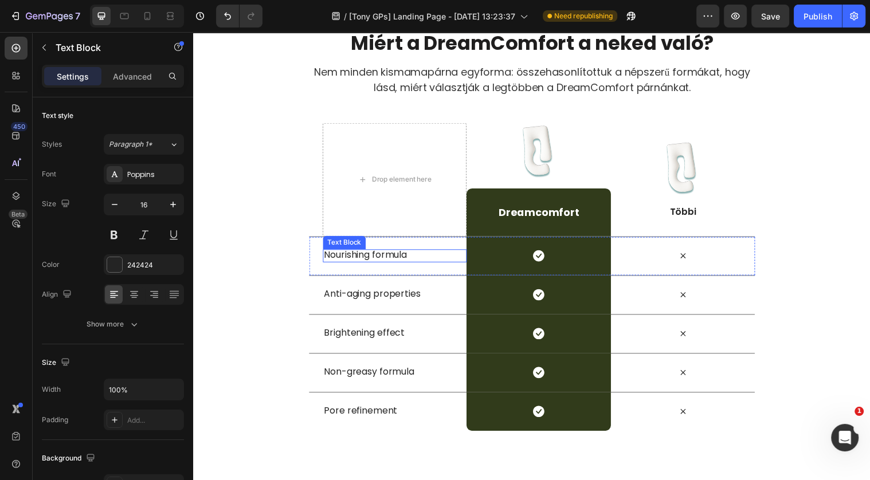
click at [337, 256] on p "Nourishing formula" at bounding box center [398, 259] width 144 height 12
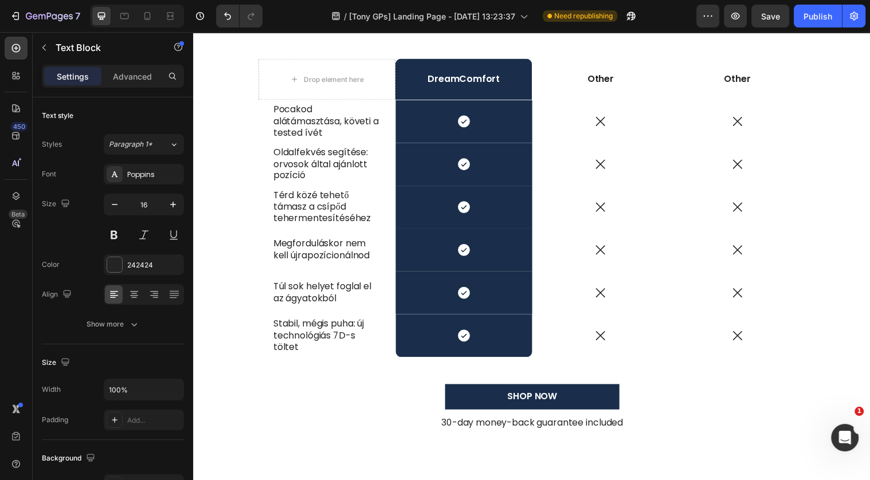
scroll to position [3187, 0]
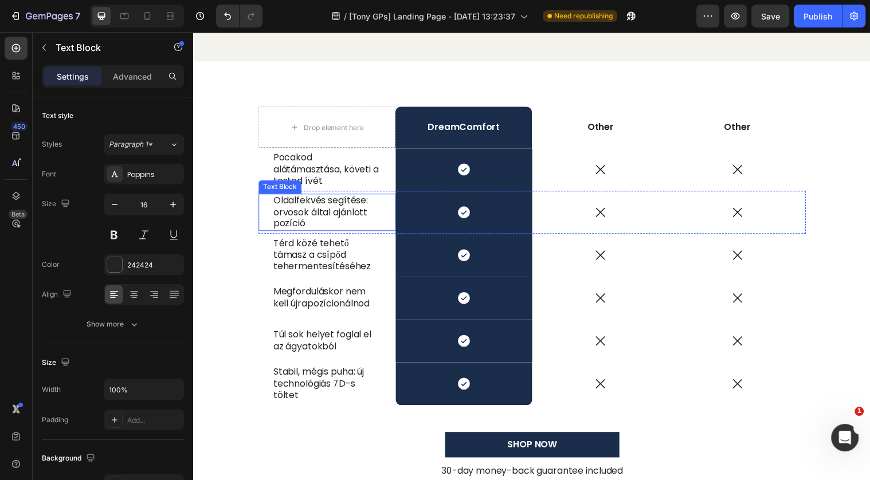
click at [340, 208] on p "Oldalfekvés segítése: orvosok által ajánlott pozíció" at bounding box center [328, 215] width 109 height 36
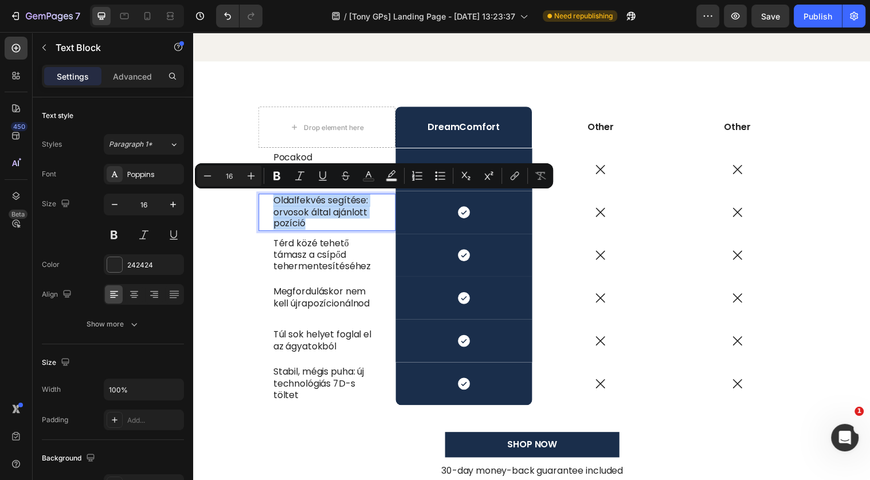
copy p "Oldalfekvés segítése: orvosok által ajánlott pozíció"
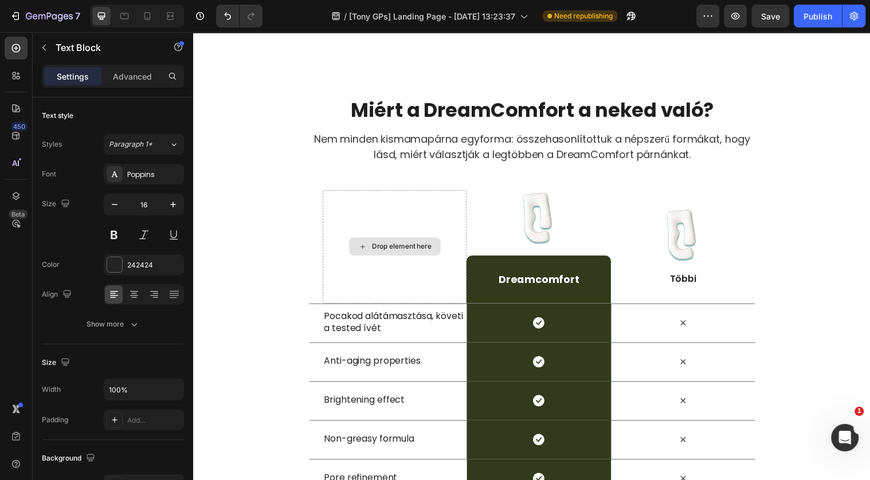
scroll to position [3696, 0]
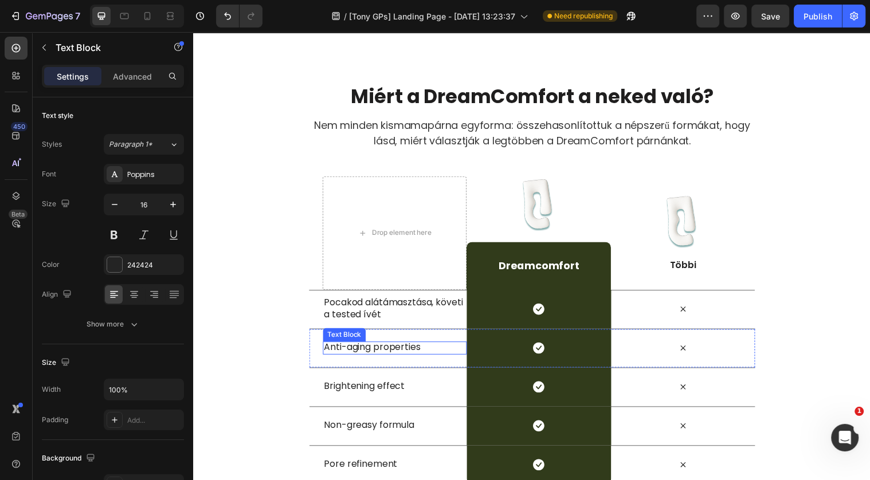
click at [360, 354] on p "Anti-aging properties" at bounding box center [398, 353] width 144 height 12
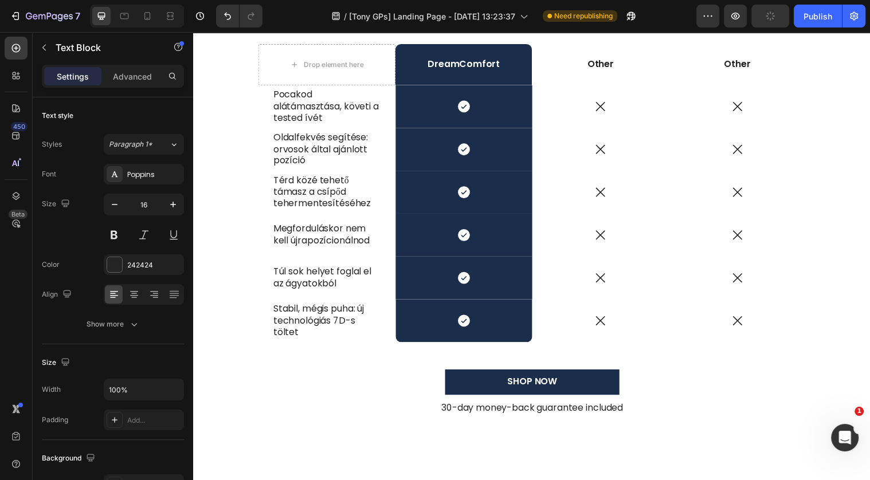
scroll to position [3190, 0]
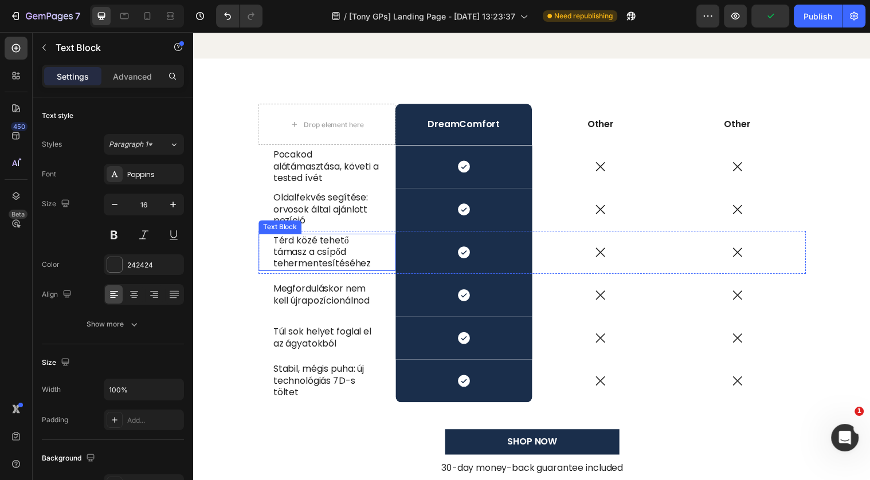
click at [334, 248] on p "Térd közé tehető támasz a csípőd tehermentesítéséhez" at bounding box center [328, 256] width 109 height 36
click at [335, 248] on p "Térd közé tehető támasz a csípőd tehermentesítéséhez" at bounding box center [328, 256] width 109 height 36
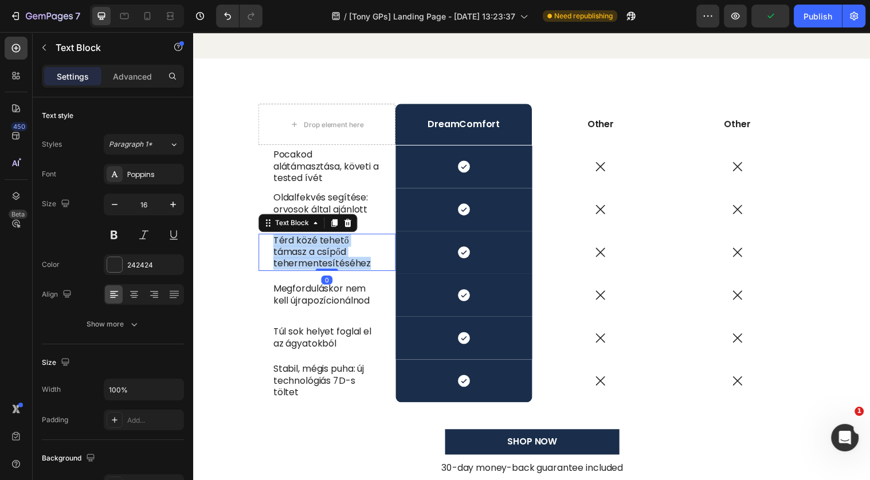
click at [335, 248] on p "Térd közé tehető támasz a csípőd tehermentesítéséhez" at bounding box center [328, 256] width 109 height 36
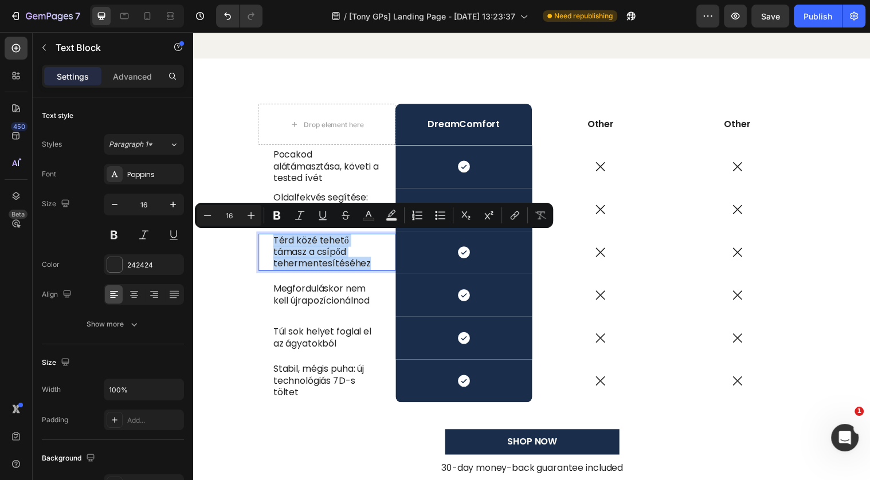
copy p "Térd közé tehető támasz a csípőd tehermentesítéséhez"
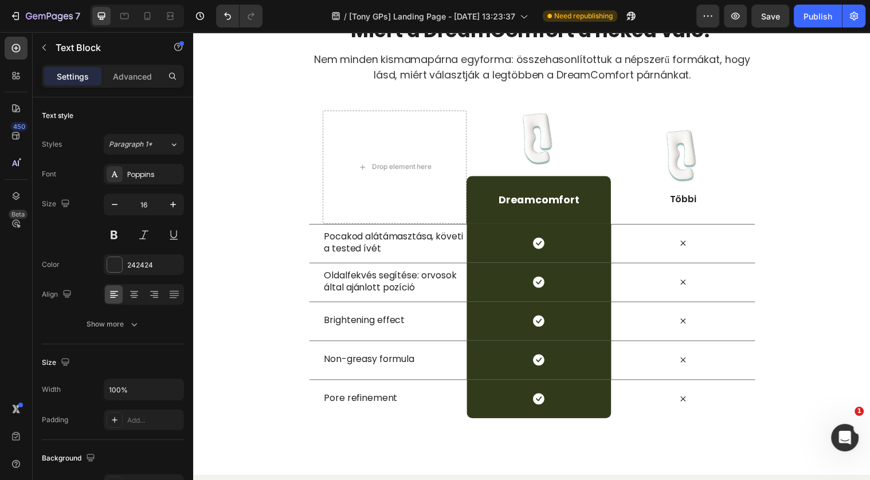
scroll to position [3772, 0]
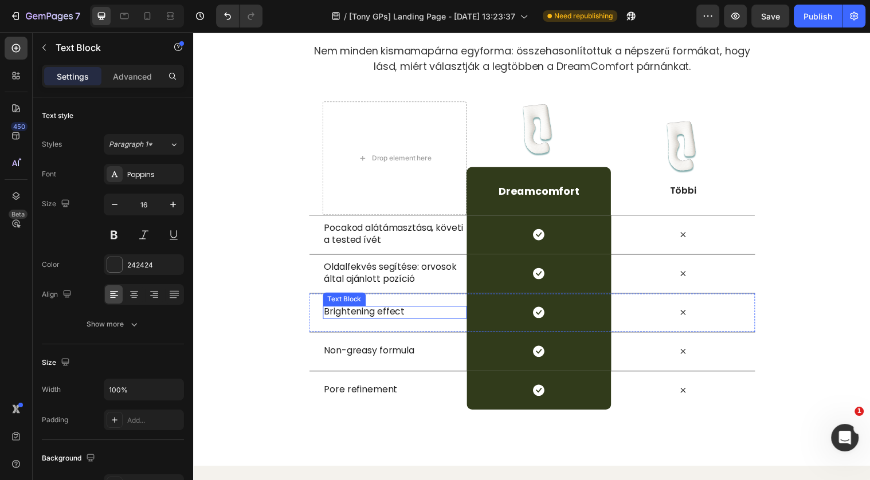
click at [354, 316] on p "Brightening effect" at bounding box center [398, 316] width 144 height 12
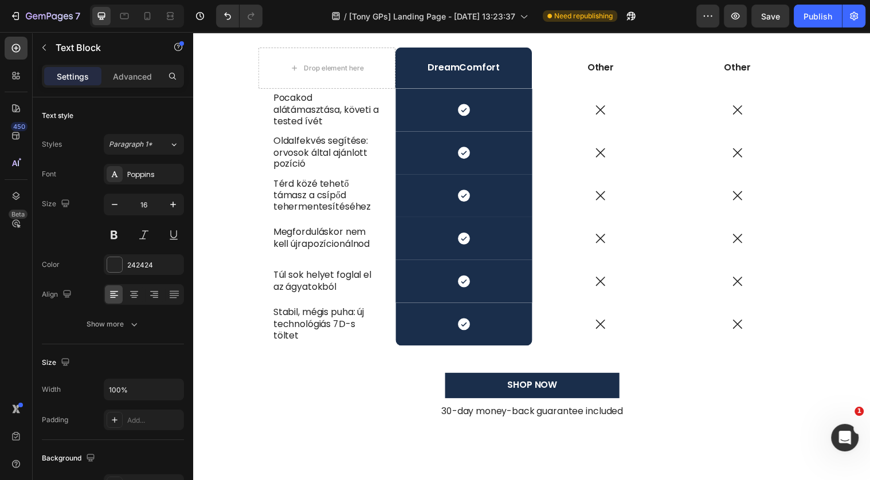
scroll to position [3186, 0]
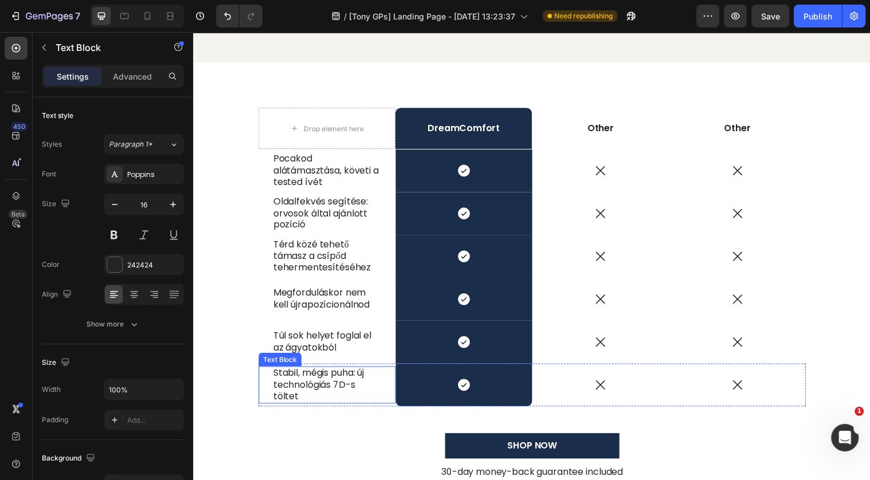
click at [309, 381] on p "Stabil, mégis puha: új technológiás 7D-s töltet" at bounding box center [328, 391] width 109 height 36
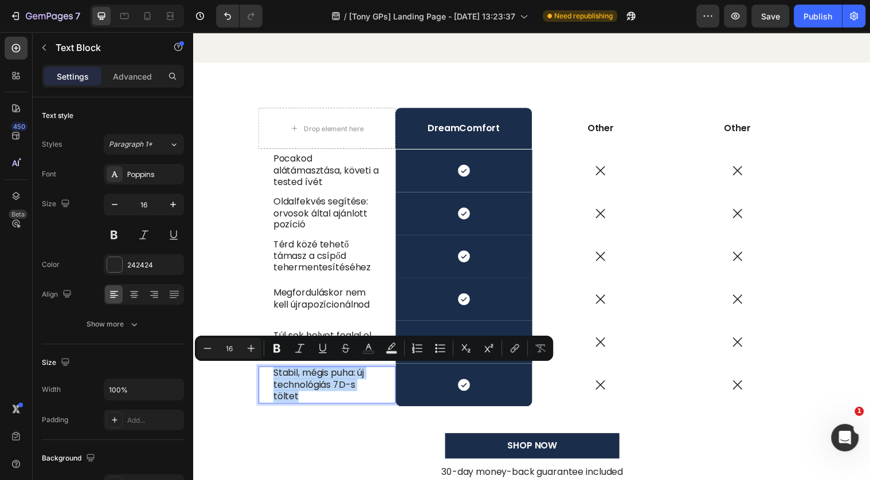
copy p "Stabil, mégis puha: új technológiás 7D-s töltet"
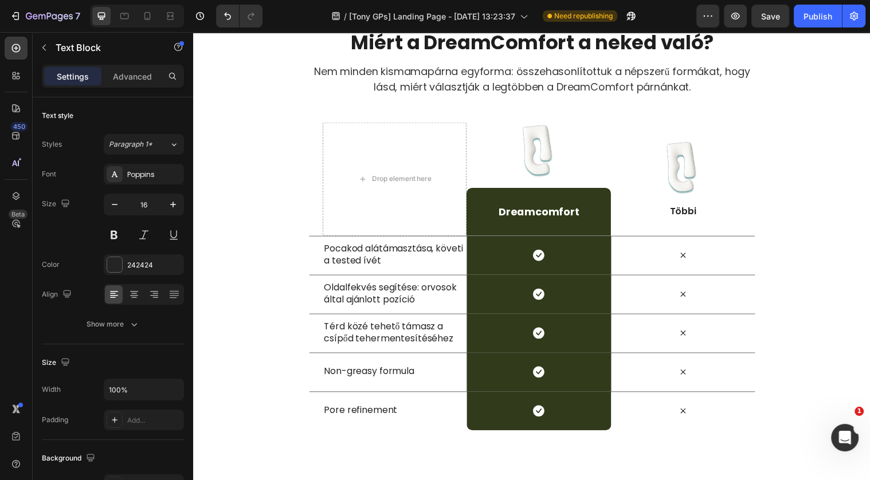
scroll to position [3839, 0]
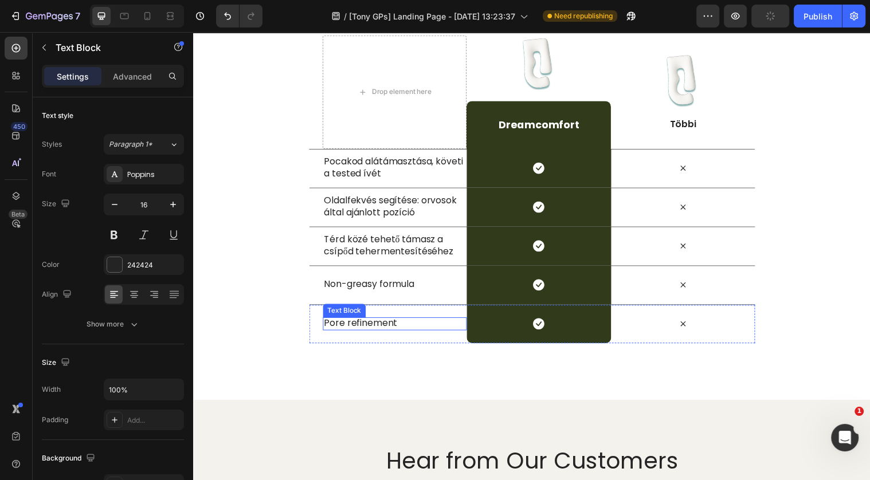
click at [364, 324] on p "Pore refinement" at bounding box center [398, 328] width 144 height 12
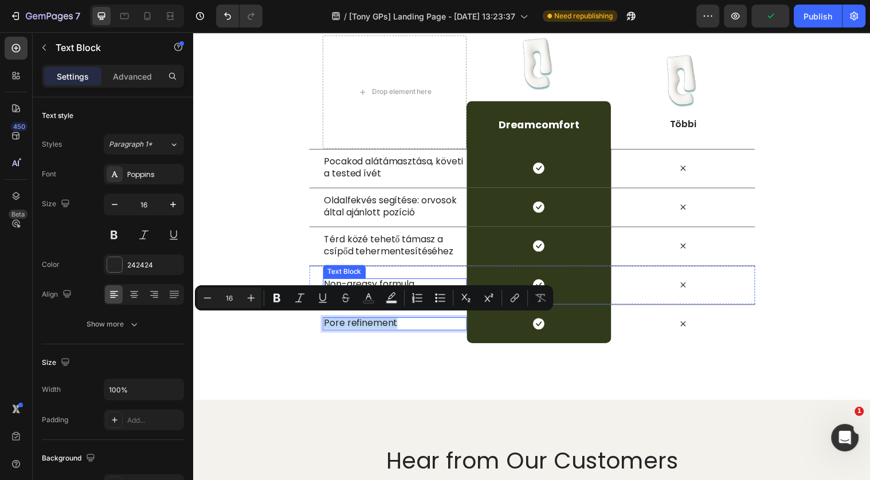
click at [370, 288] on p "Non-greasy formula" at bounding box center [398, 289] width 144 height 12
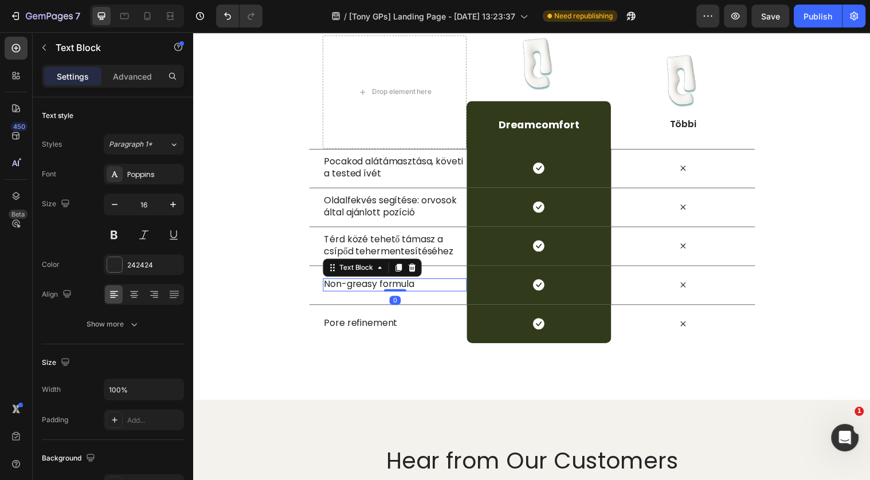
click at [370, 288] on p "Non-greasy formula" at bounding box center [398, 289] width 144 height 12
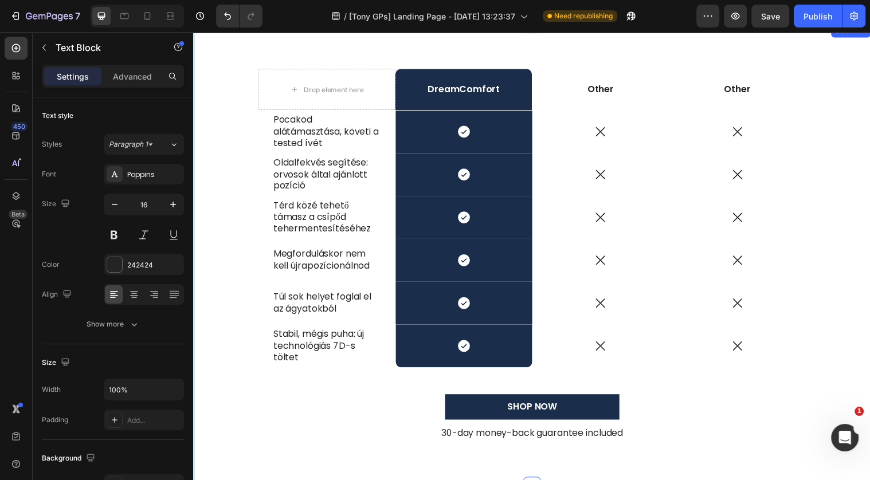
scroll to position [3219, 0]
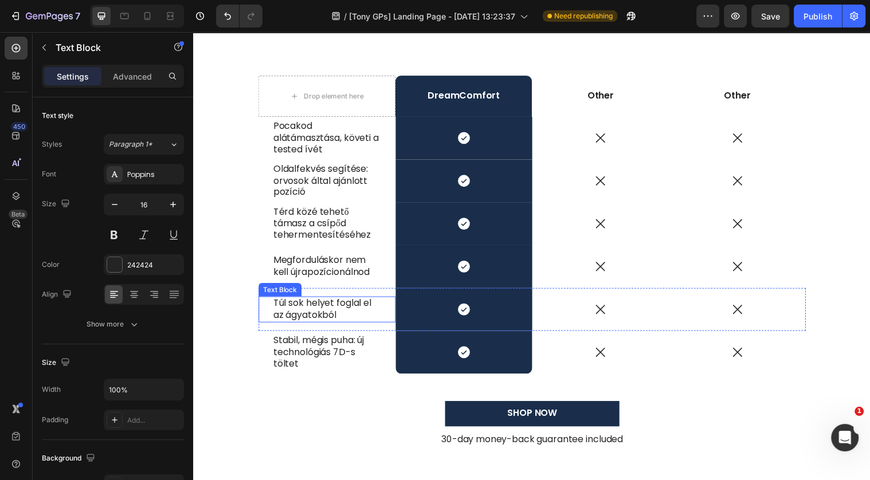
click at [313, 315] on p "Túl sok helyet foglal el az ágyatokból" at bounding box center [328, 314] width 109 height 24
click at [313, 313] on p "Túl sok helyet foglal el az ágyatokból" at bounding box center [328, 314] width 109 height 24
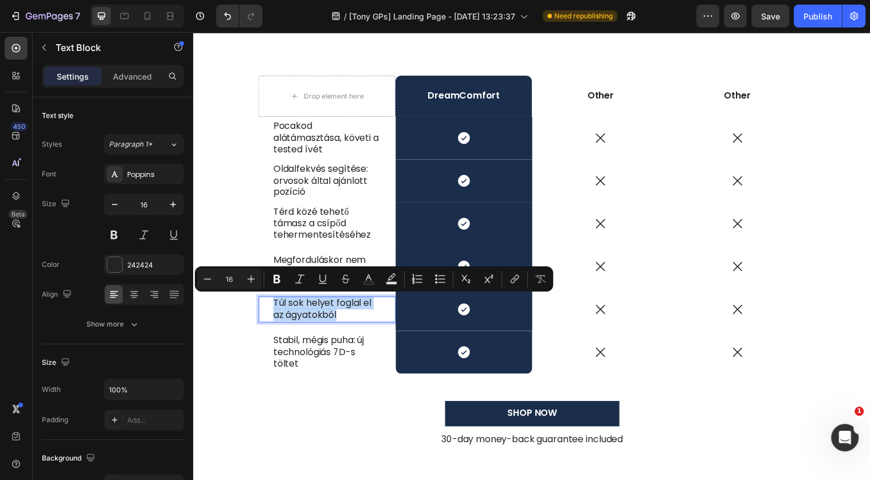
copy p "Túl sok helyet foglal el az ágyatokból"
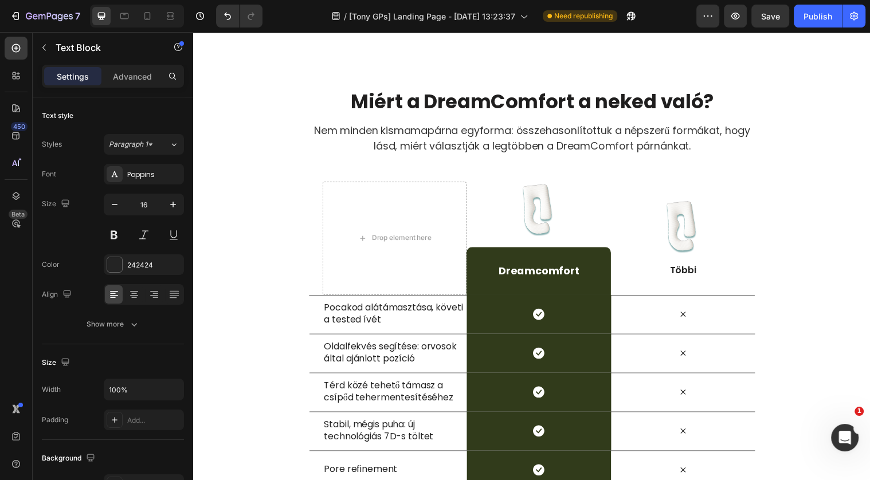
scroll to position [3799, 0]
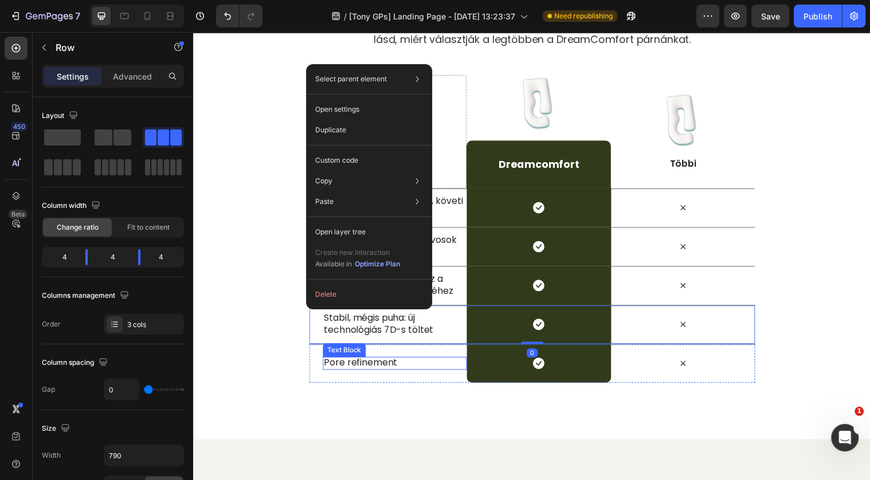
click at [358, 367] on p "Pore refinement" at bounding box center [398, 368] width 144 height 12
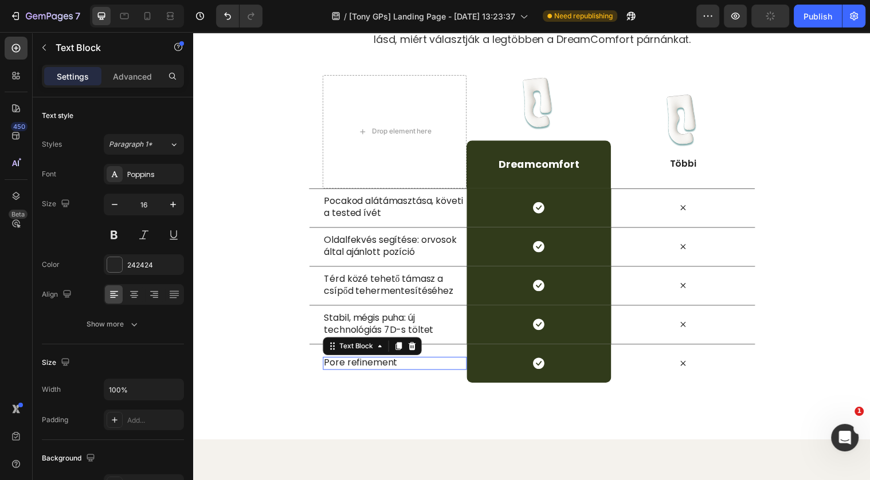
click at [358, 367] on p "Pore refinement" at bounding box center [398, 368] width 144 height 12
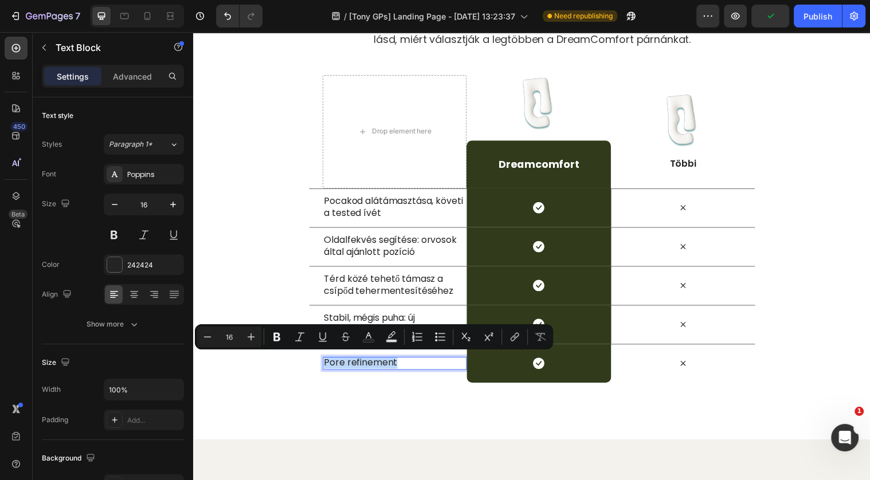
scroll to position [3793, 0]
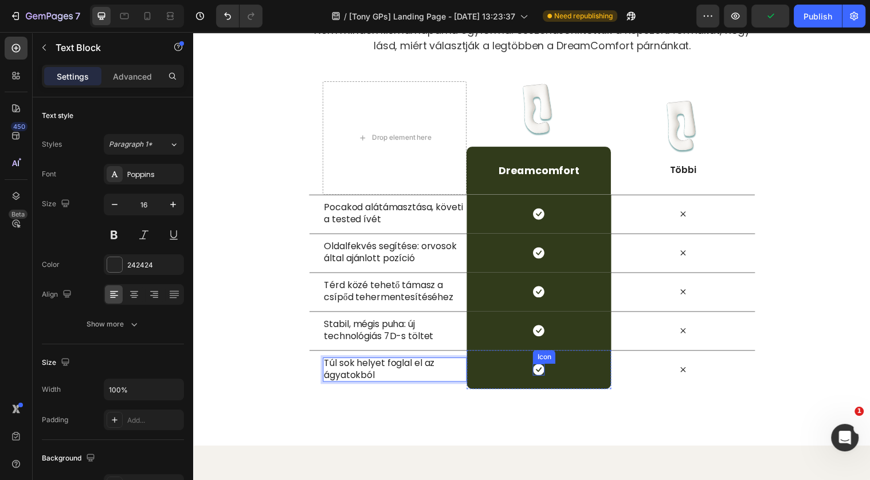
click at [546, 374] on icon at bounding box center [543, 374] width 11 height 11
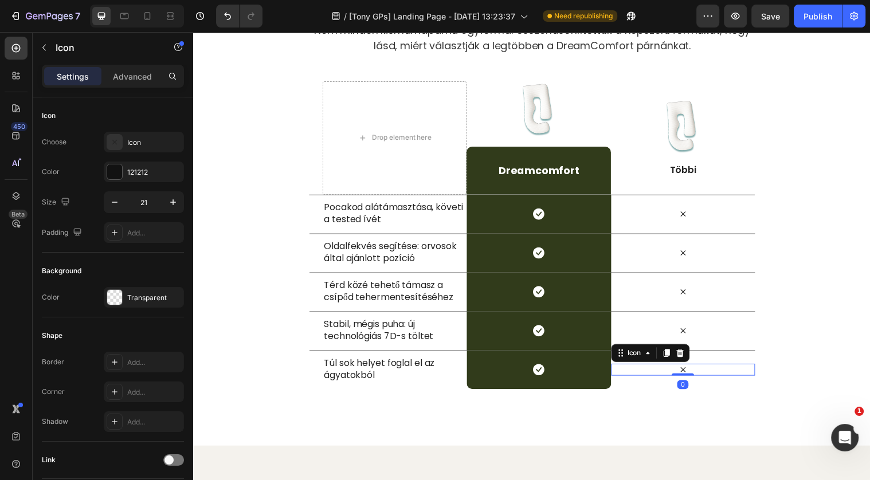
click at [688, 372] on icon at bounding box center [690, 375] width 12 height 12
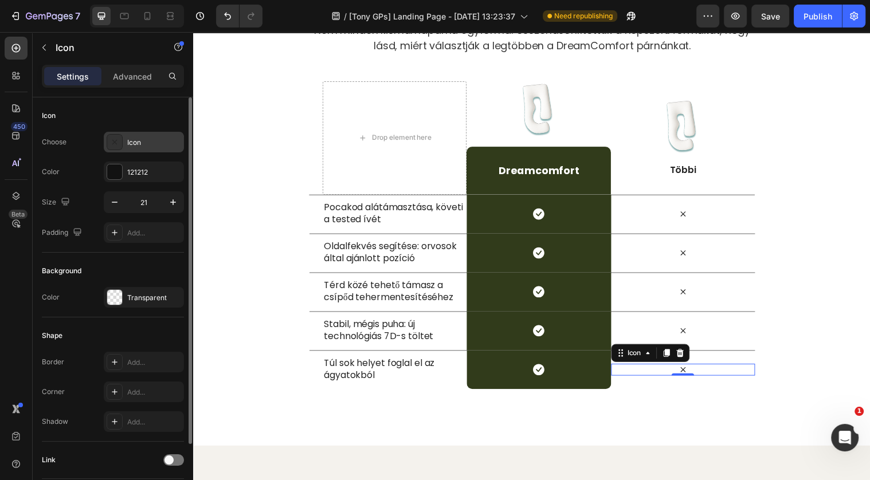
click at [155, 143] on div "Icon" at bounding box center [154, 143] width 54 height 10
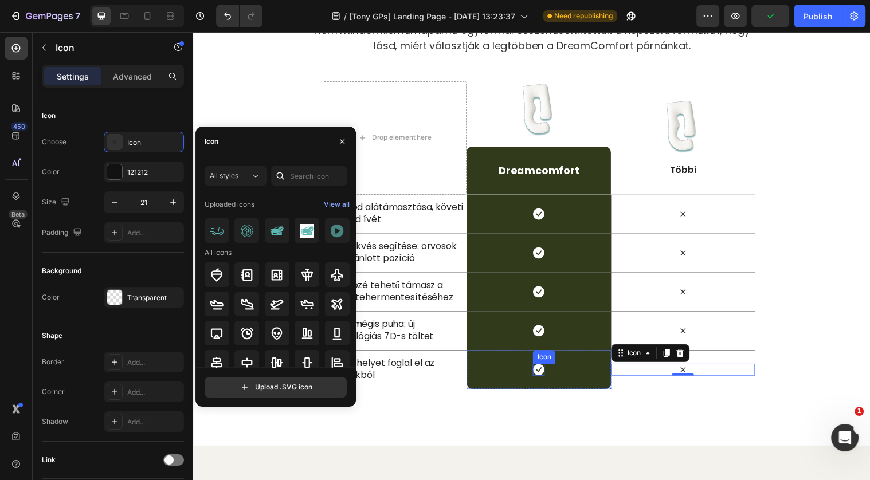
click at [548, 371] on icon at bounding box center [543, 374] width 11 height 11
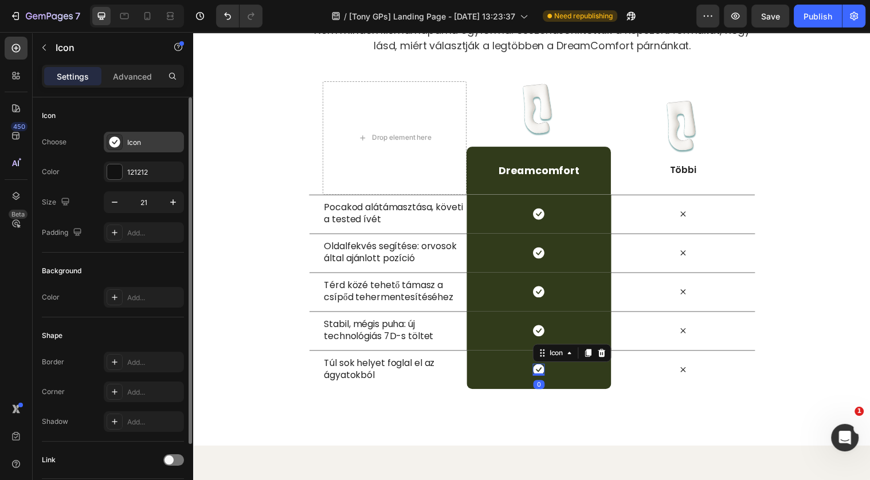
click at [131, 142] on div "Icon" at bounding box center [154, 143] width 54 height 10
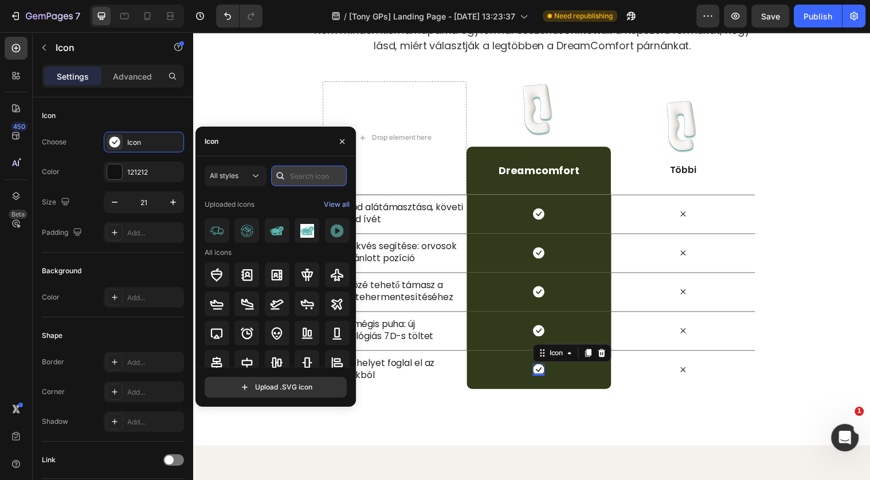
click at [291, 183] on input "text" at bounding box center [309, 176] width 76 height 21
type input "c"
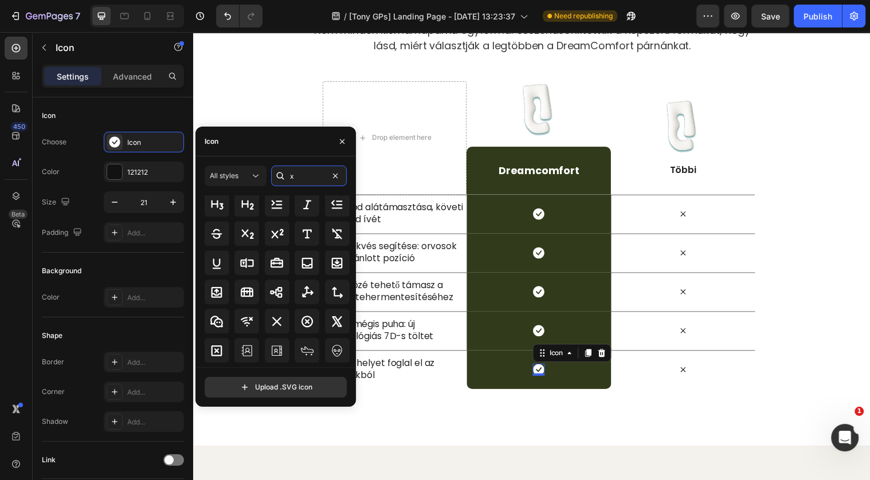
scroll to position [989, 0]
type input "x"
click at [277, 322] on icon at bounding box center [277, 320] width 14 height 14
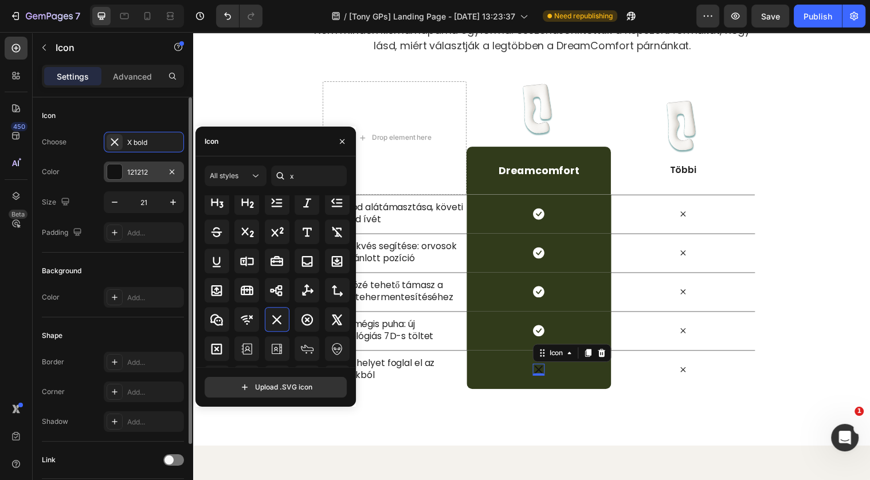
click at [119, 170] on div at bounding box center [114, 171] width 15 height 15
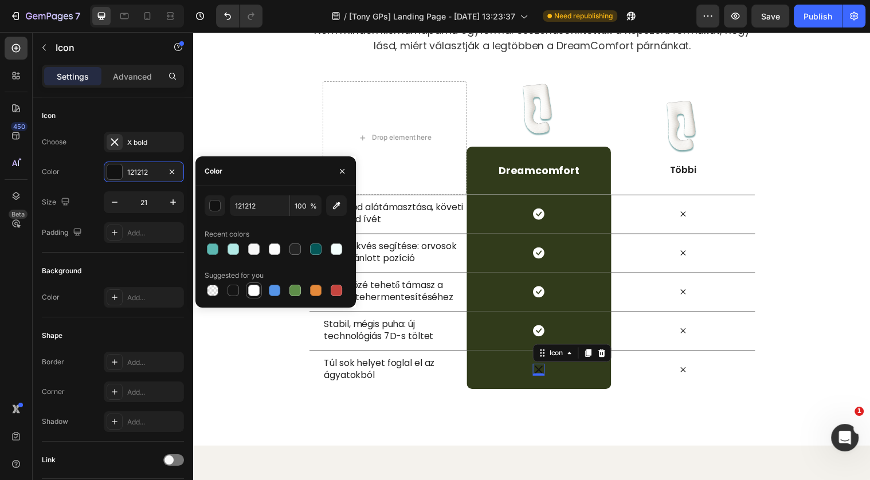
click at [257, 294] on div at bounding box center [253, 290] width 11 height 11
type input "FFFFFF"
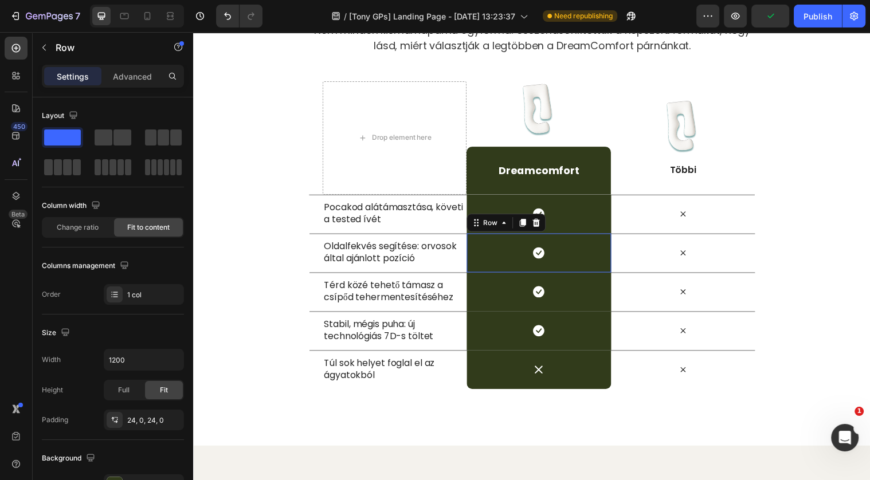
click at [574, 237] on div "Icon Row 0" at bounding box center [543, 257] width 146 height 40
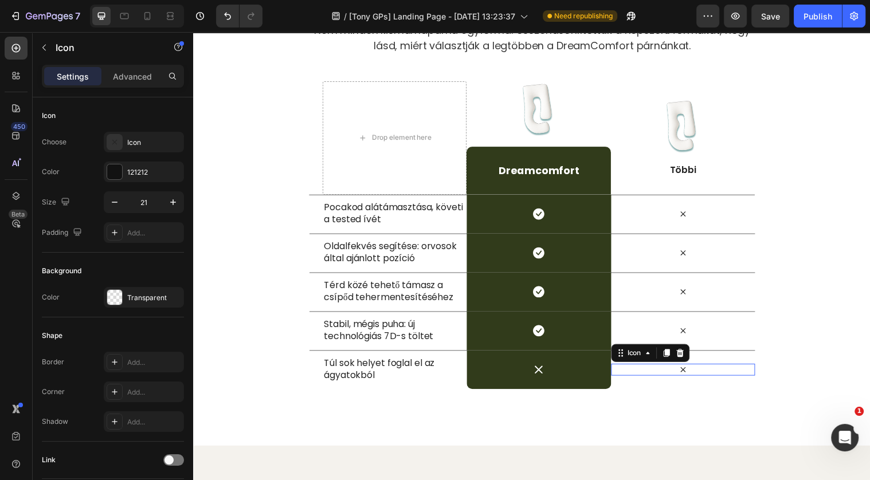
click at [688, 373] on icon at bounding box center [690, 375] width 12 height 12
click at [688, 334] on icon at bounding box center [690, 336] width 12 height 12
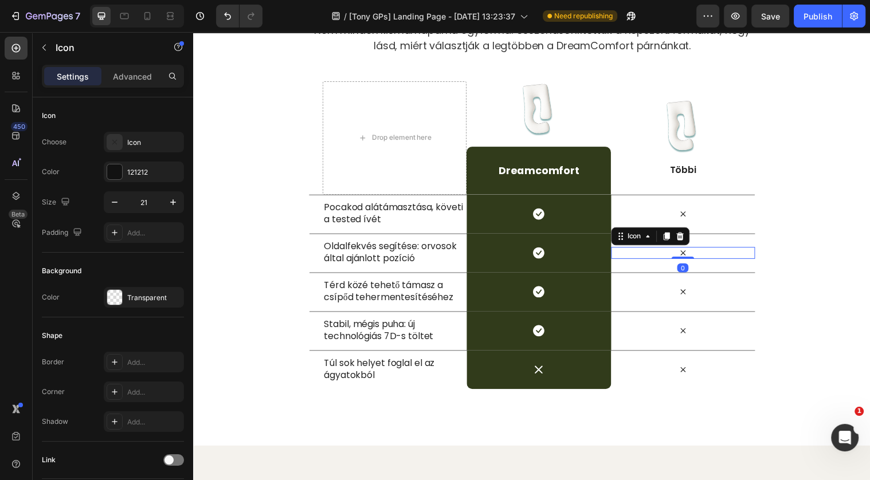
click at [692, 258] on icon at bounding box center [690, 256] width 12 height 12
click at [690, 255] on icon at bounding box center [690, 256] width 5 height 5
click at [690, 256] on icon at bounding box center [690, 256] width 12 height 12
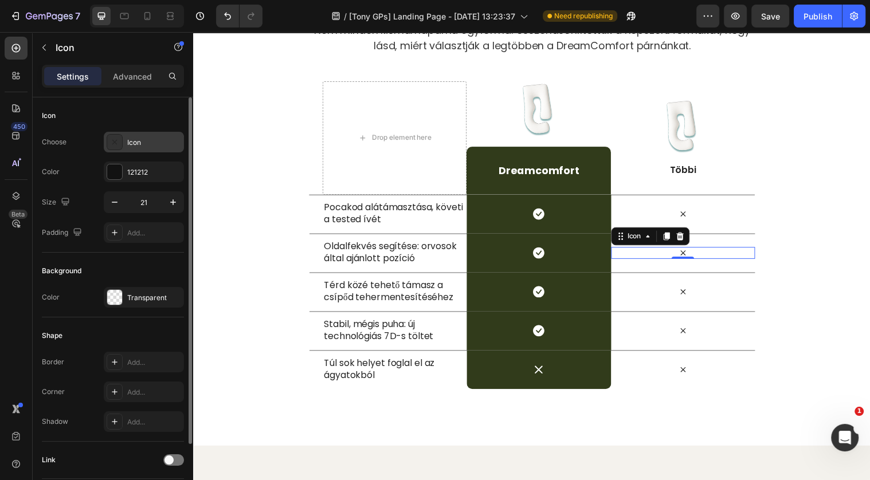
click at [120, 140] on div at bounding box center [115, 142] width 16 height 16
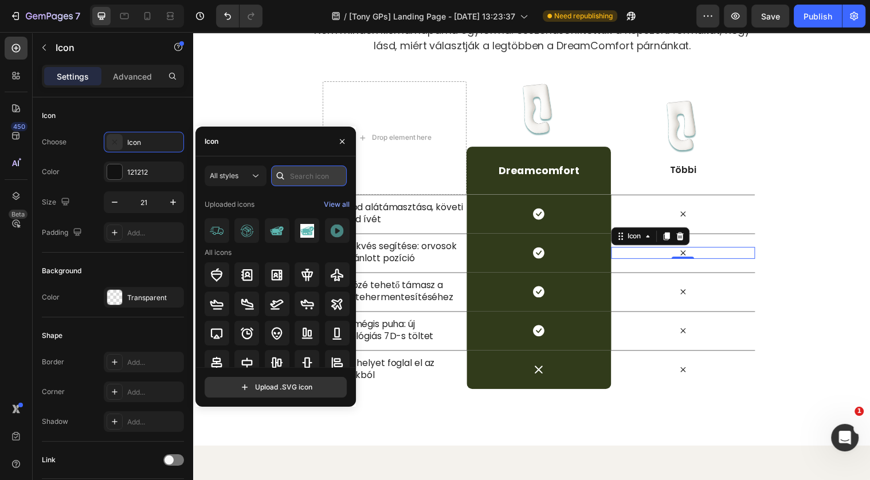
click at [310, 173] on input "text" at bounding box center [309, 176] width 76 height 21
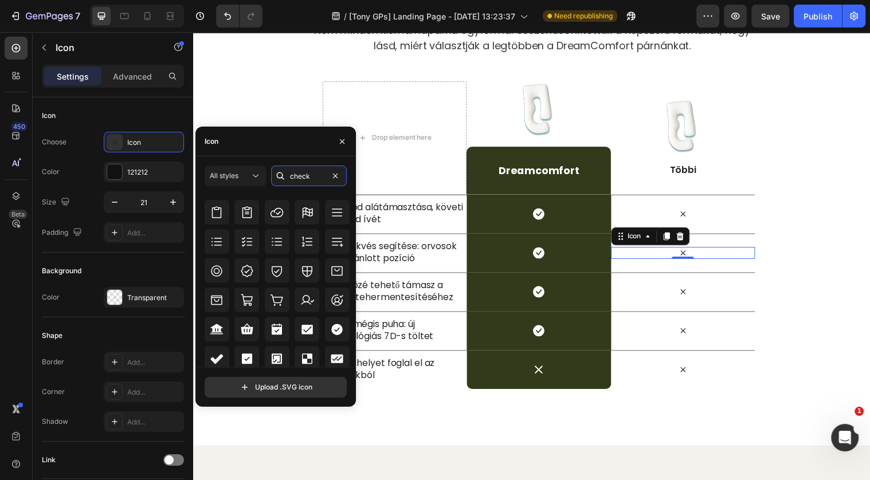
scroll to position [373, 0]
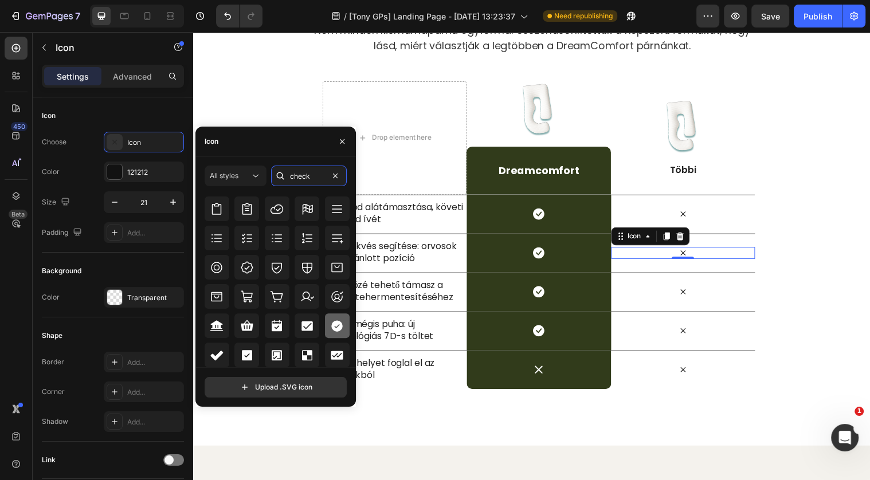
type input "check"
click at [344, 324] on div at bounding box center [337, 325] width 25 height 25
